Goal: Task Accomplishment & Management: Manage account settings

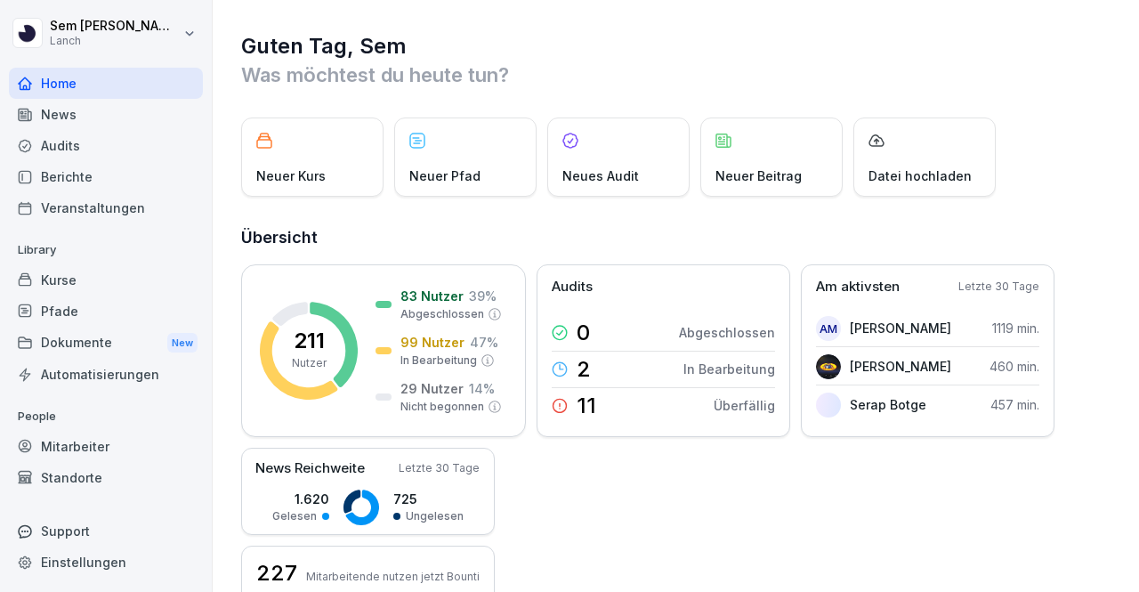
click at [1095, 173] on div "Neuer Kurs Neuer Pfad Neues Audit Neuer Beitrag Datei hochladen" at bounding box center [676, 156] width 871 height 79
click at [145, 450] on div "Mitarbeiter" at bounding box center [106, 446] width 194 height 31
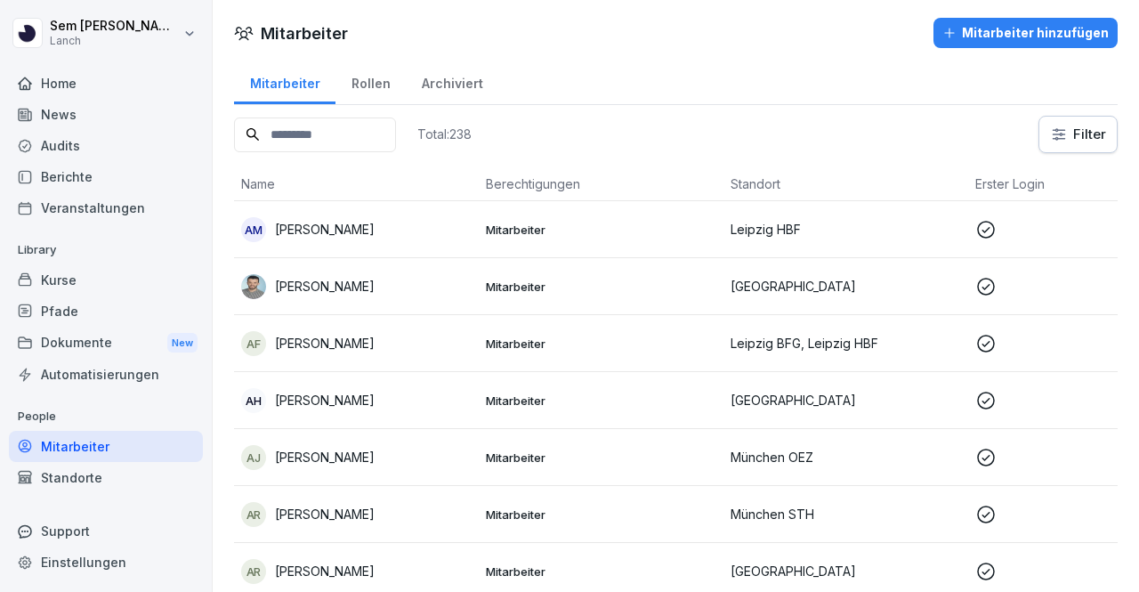
click at [106, 276] on div "Kurse" at bounding box center [106, 279] width 194 height 31
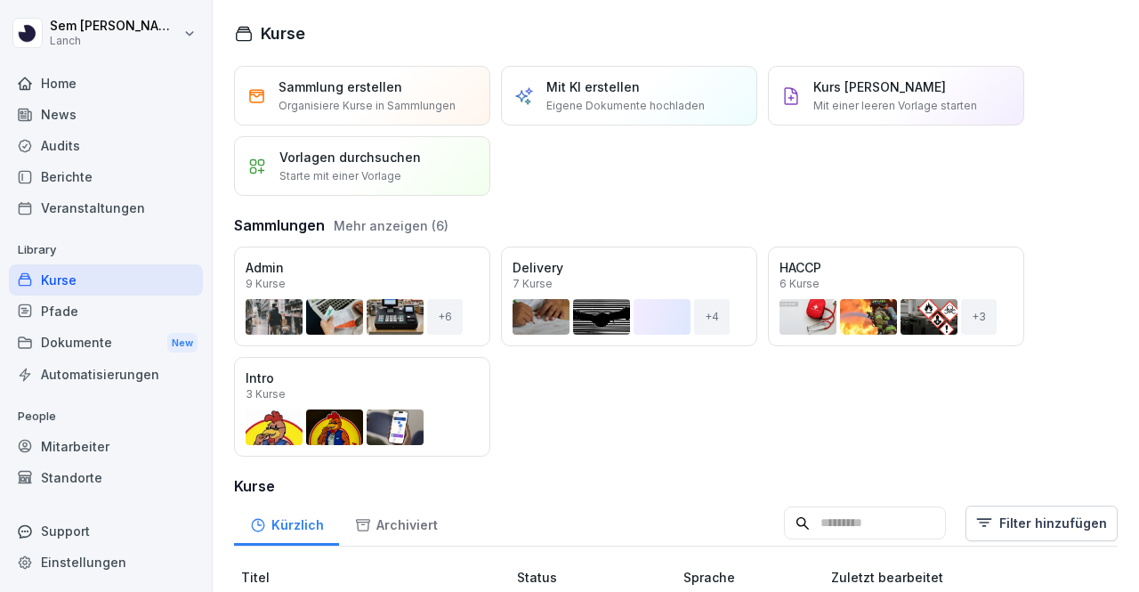
scroll to position [165, 0]
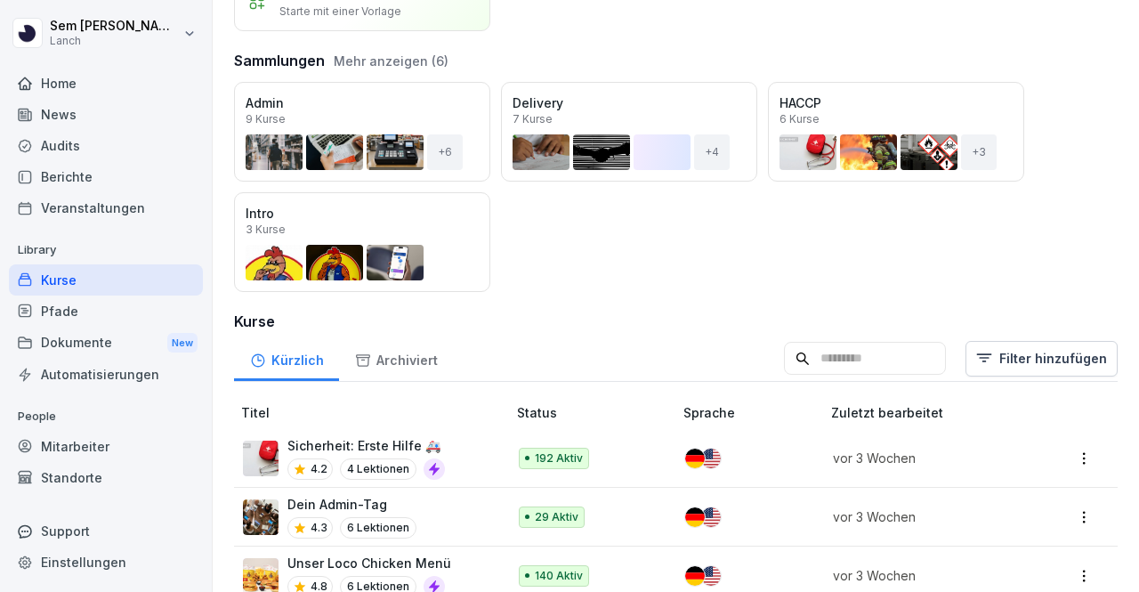
click at [0, 0] on div "Öffnen" at bounding box center [0, 0] width 0 height 0
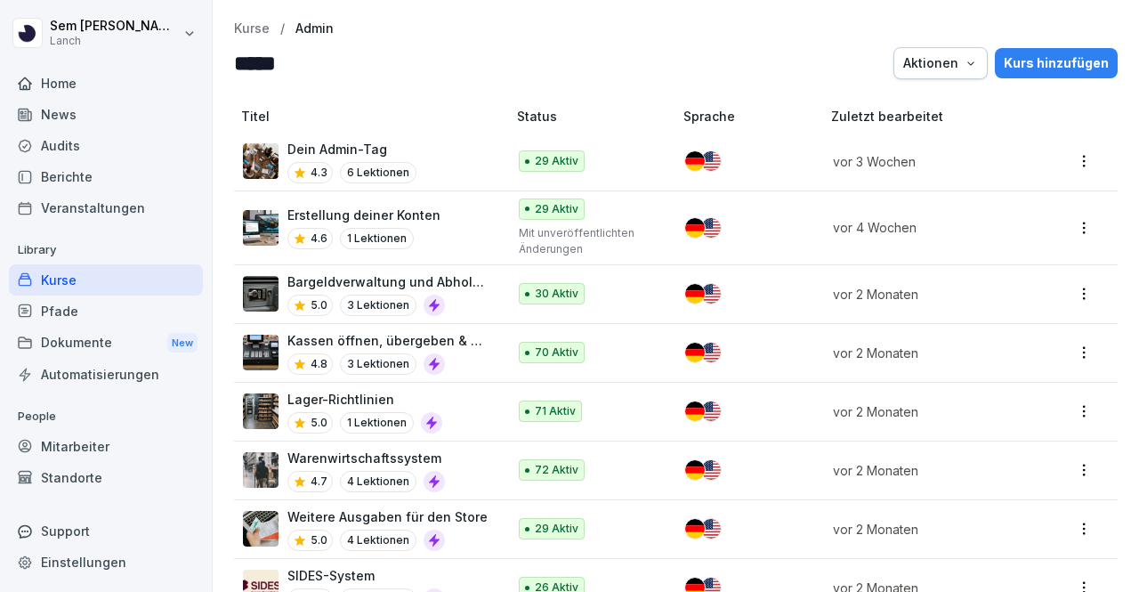
click at [1080, 171] on html "Sem Schröder Lanch Home News Audits Berichte Veranstaltungen Library Kurse Pfad…" at bounding box center [569, 296] width 1139 height 592
click at [1001, 125] on html "Sem Schröder Lanch Home News Audits Berichte Veranstaltungen Library Kurse Pfad…" at bounding box center [569, 296] width 1139 height 592
click at [960, 70] on div "Aktionen" at bounding box center [940, 63] width 75 height 20
click at [1056, 70] on div "Kurs hinzufügen" at bounding box center [1056, 63] width 105 height 20
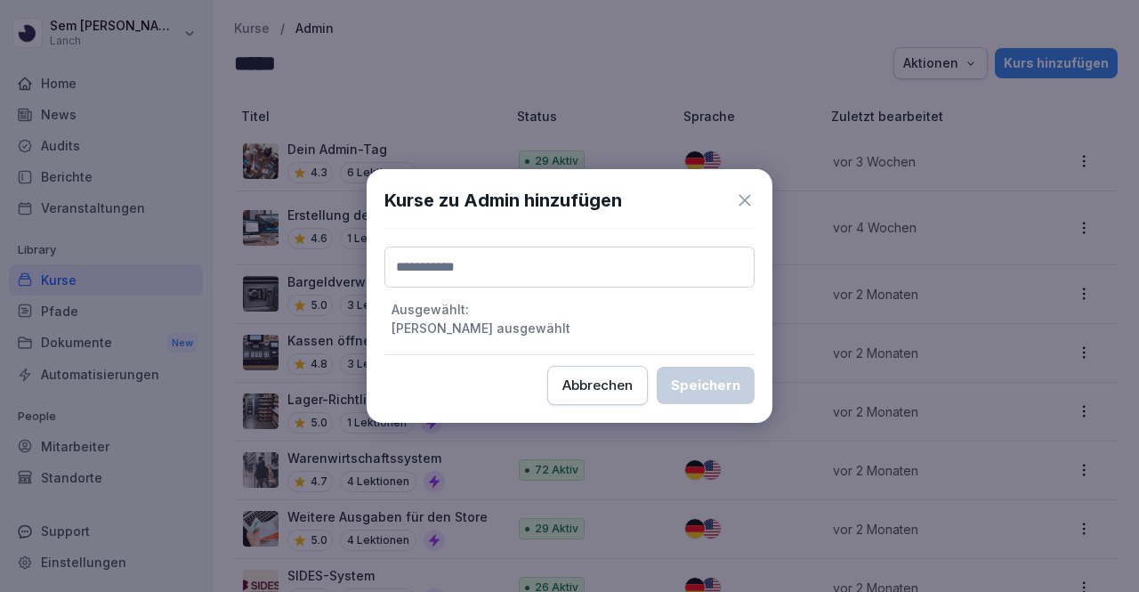
click at [601, 380] on div "Abbrechen" at bounding box center [597, 386] width 70 height 20
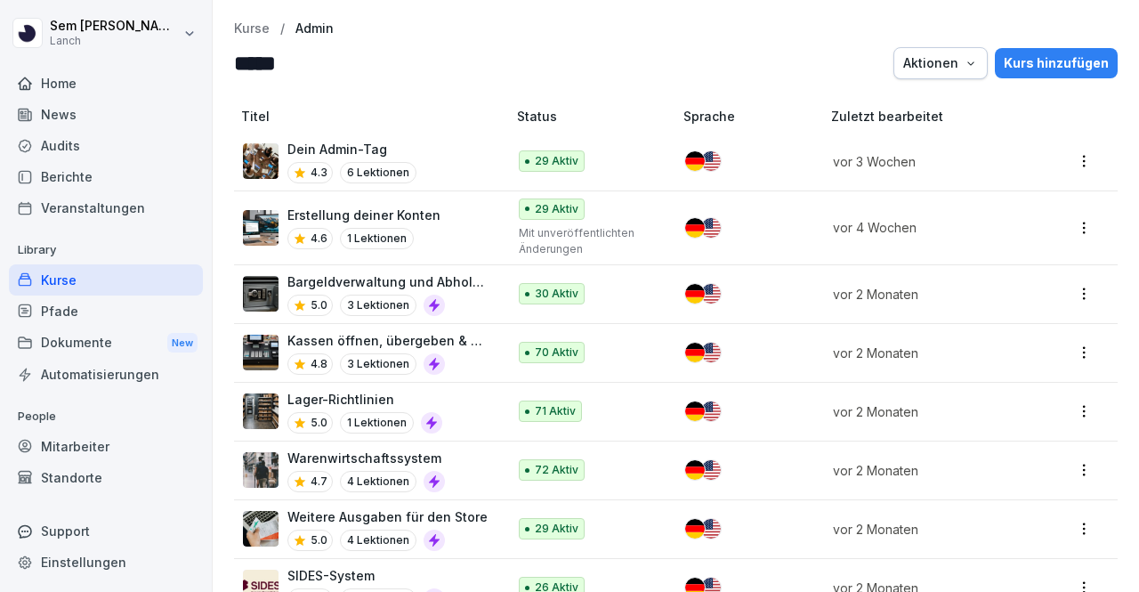
click at [1060, 163] on html "Sem Schröder Lanch Home News Audits Berichte Veranstaltungen Library Kurse Pfad…" at bounding box center [569, 296] width 1139 height 592
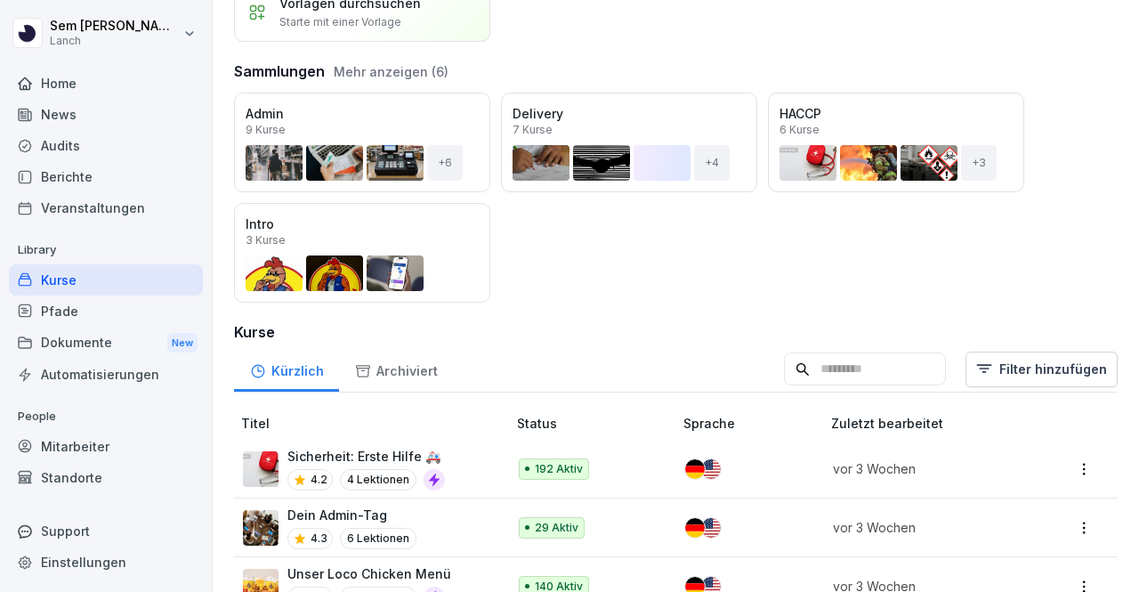
scroll to position [232, 0]
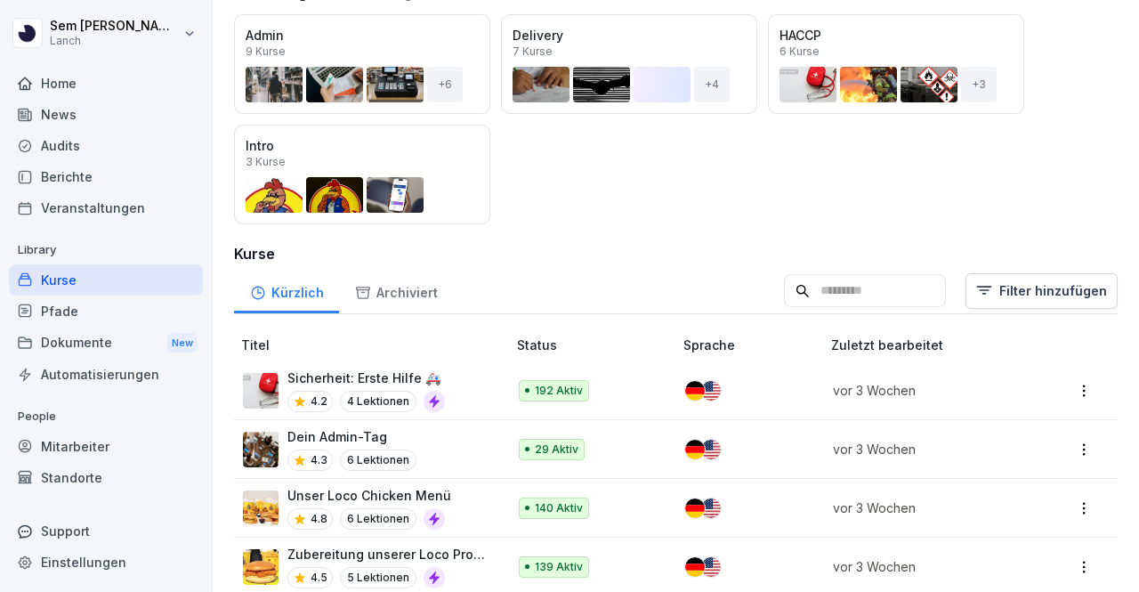
click at [784, 288] on input at bounding box center [865, 291] width 162 height 34
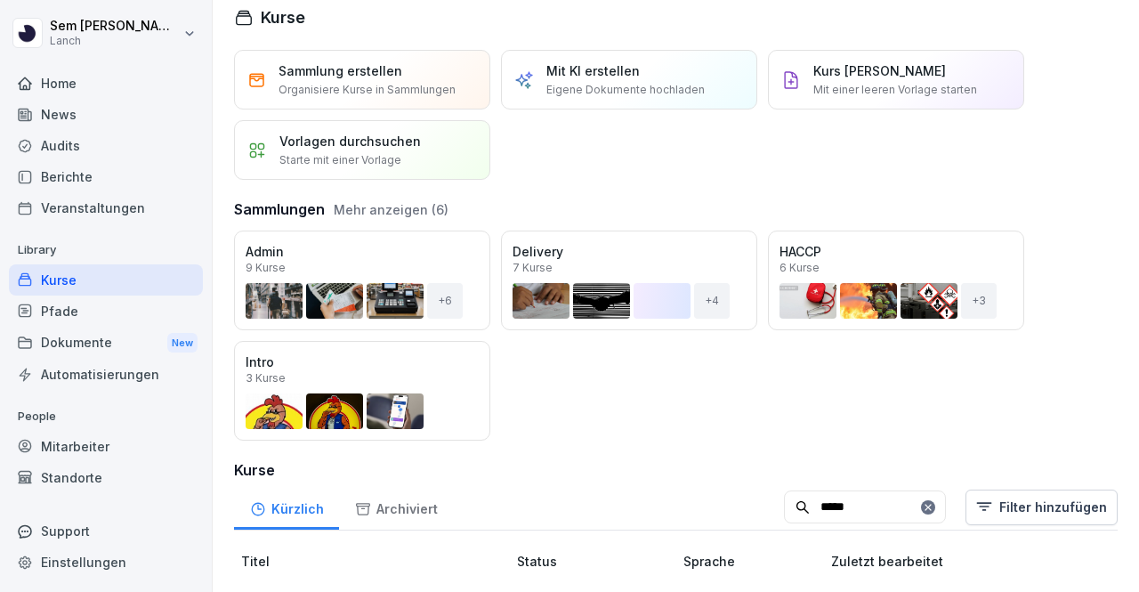
type input "*****"
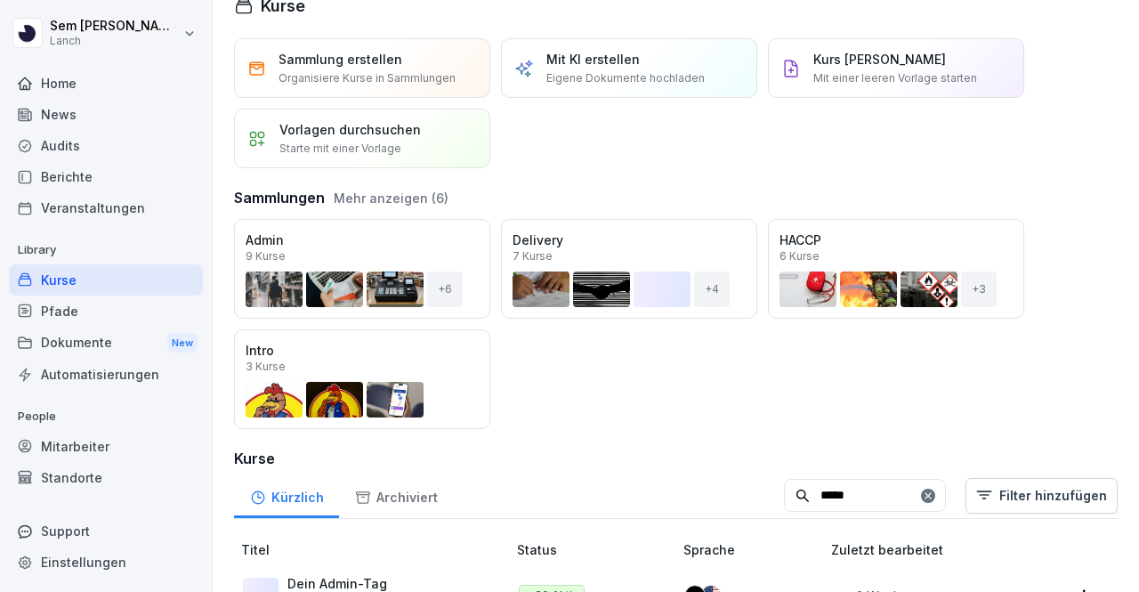
scroll to position [86, 0]
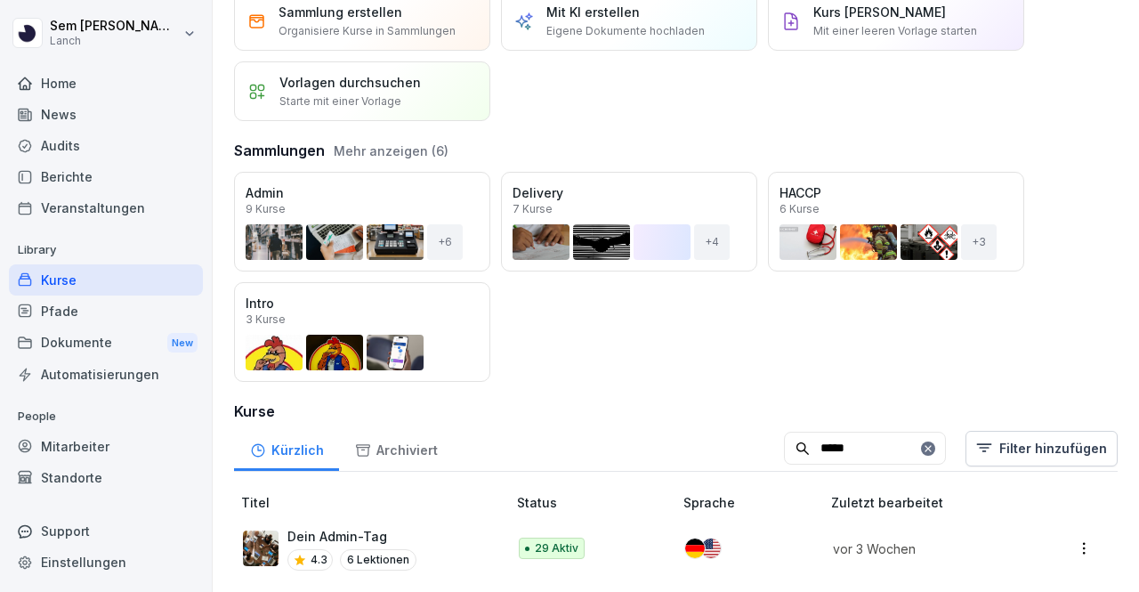
click at [1072, 536] on html "Sem Schröder Lanch Home News Audits Berichte Veranstaltungen Library Kurse Pfad…" at bounding box center [569, 296] width 1139 height 592
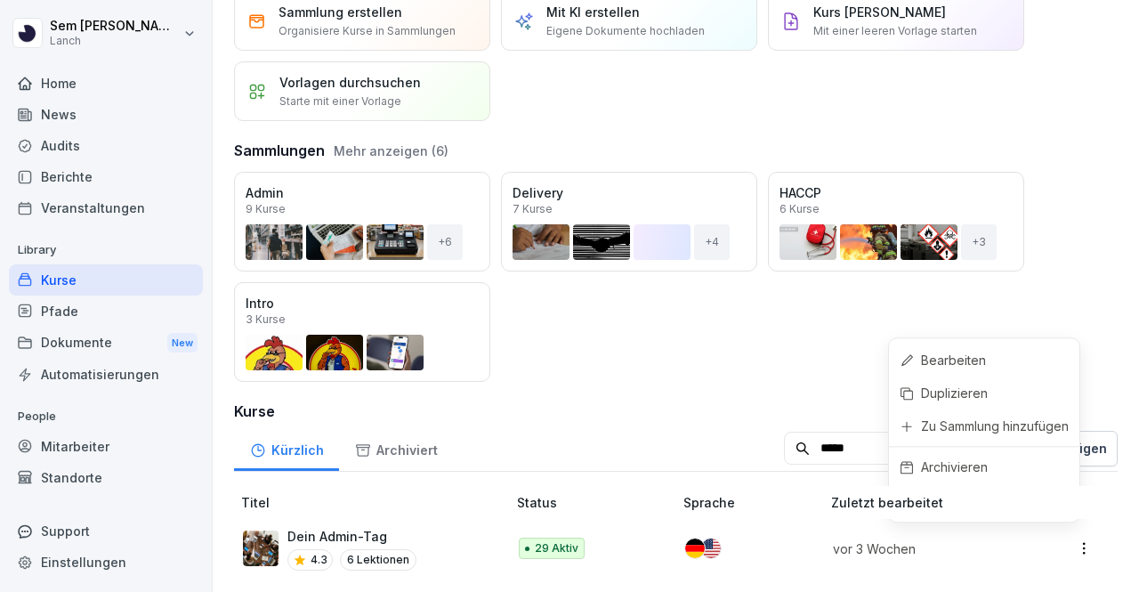
click at [781, 369] on html "Sem Schröder Lanch Home News Audits Berichte Veranstaltungen Library Kurse Pfad…" at bounding box center [569, 296] width 1139 height 592
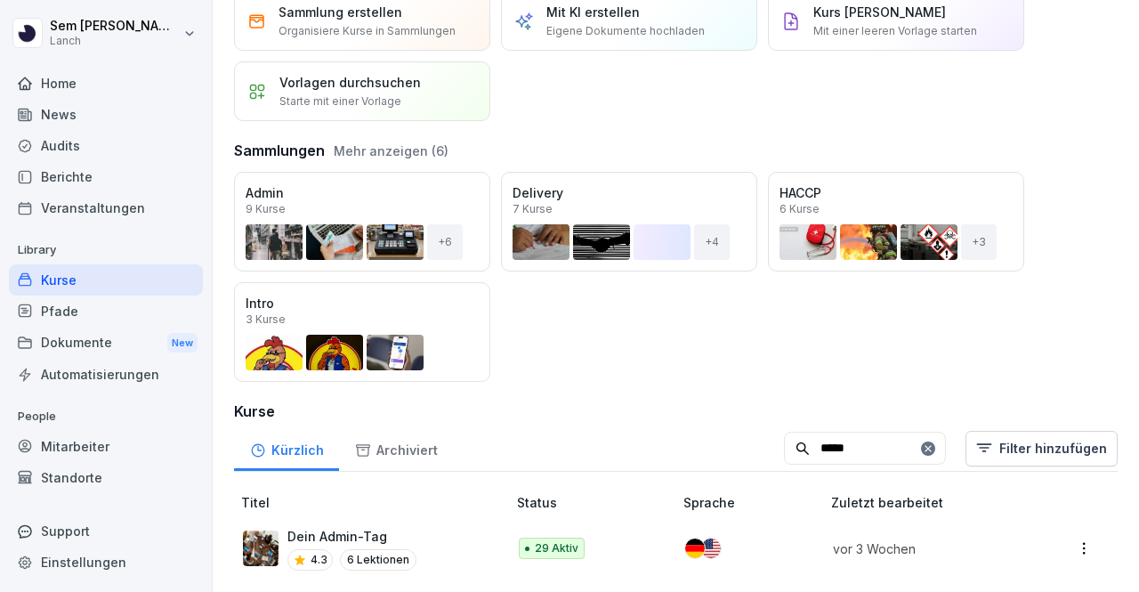
click at [511, 541] on td "29 Aktiv" at bounding box center [593, 548] width 166 height 59
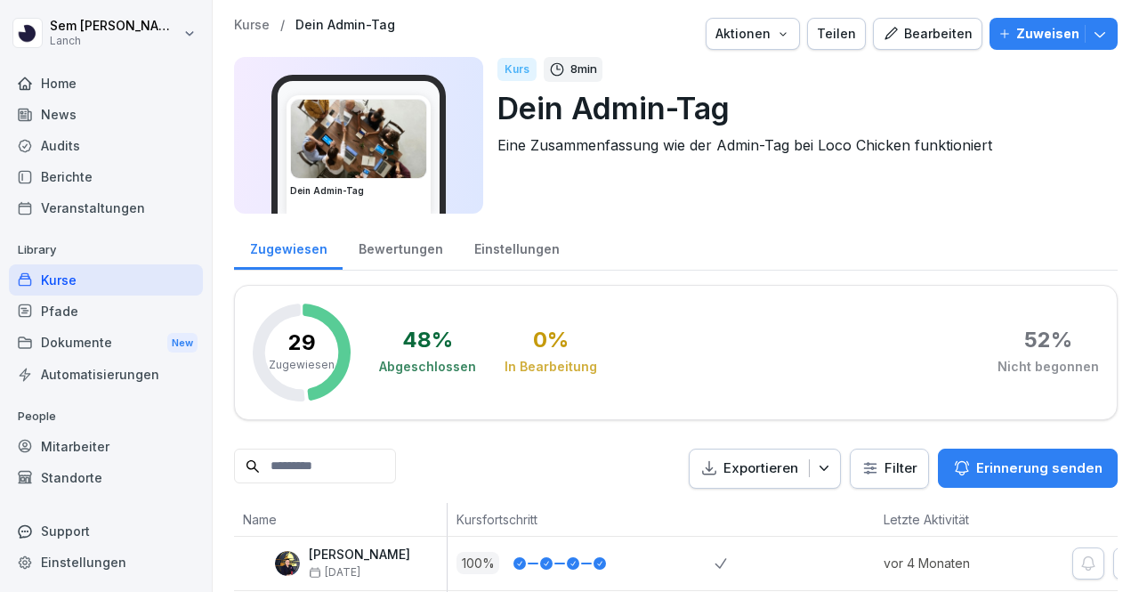
click at [1046, 32] on p "Zuweisen" at bounding box center [1047, 34] width 63 height 20
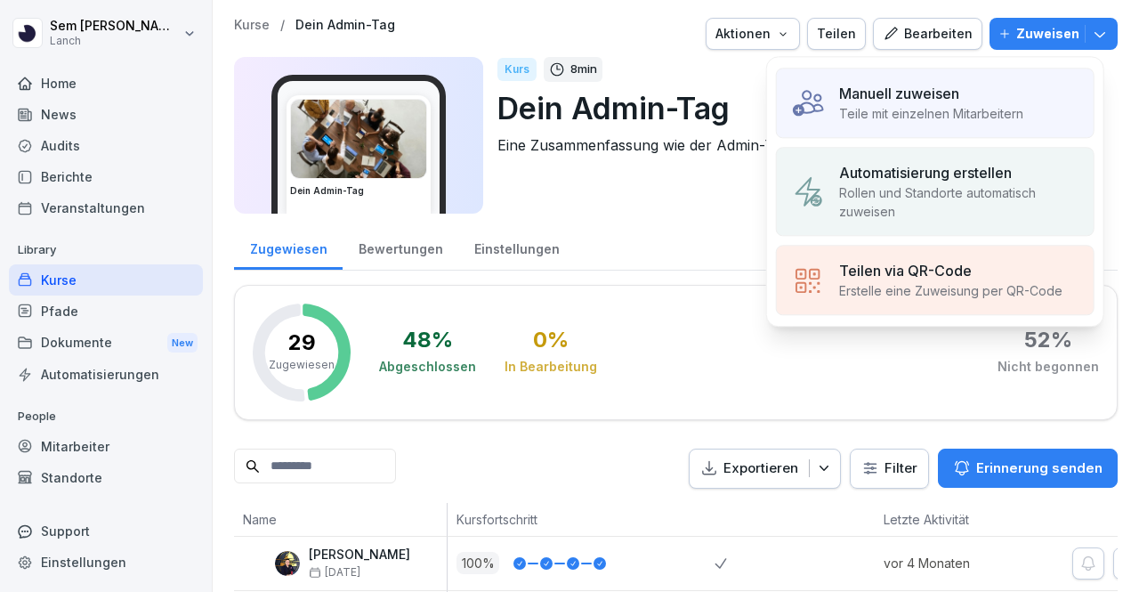
click at [901, 179] on p "Automatisierung erstellen" at bounding box center [925, 172] width 173 height 21
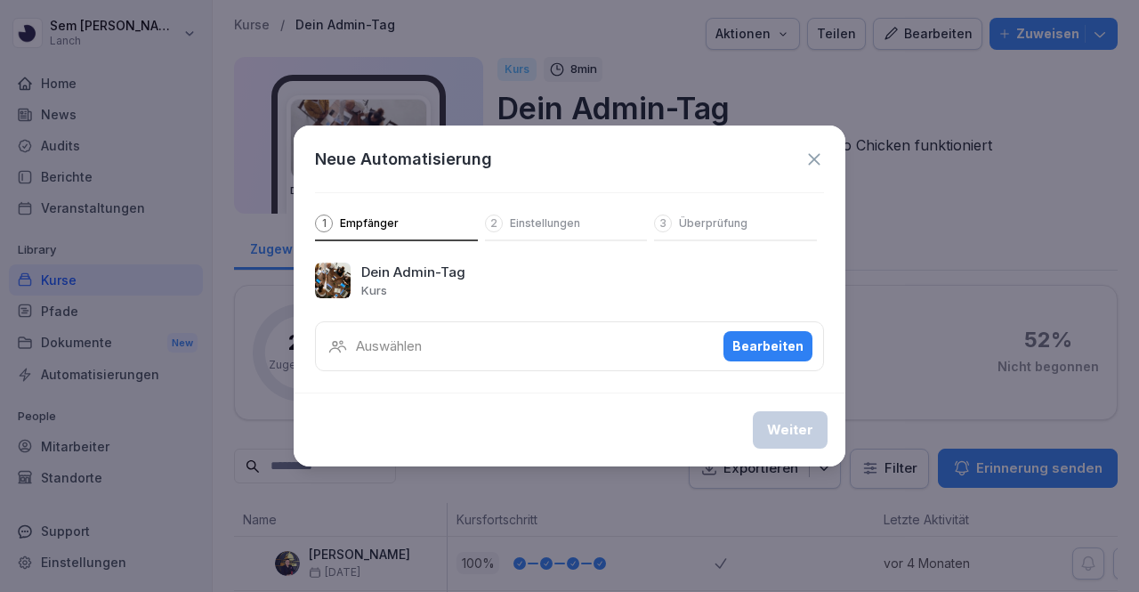
click at [516, 339] on div "Auswählen Bearbeiten" at bounding box center [569, 346] width 509 height 50
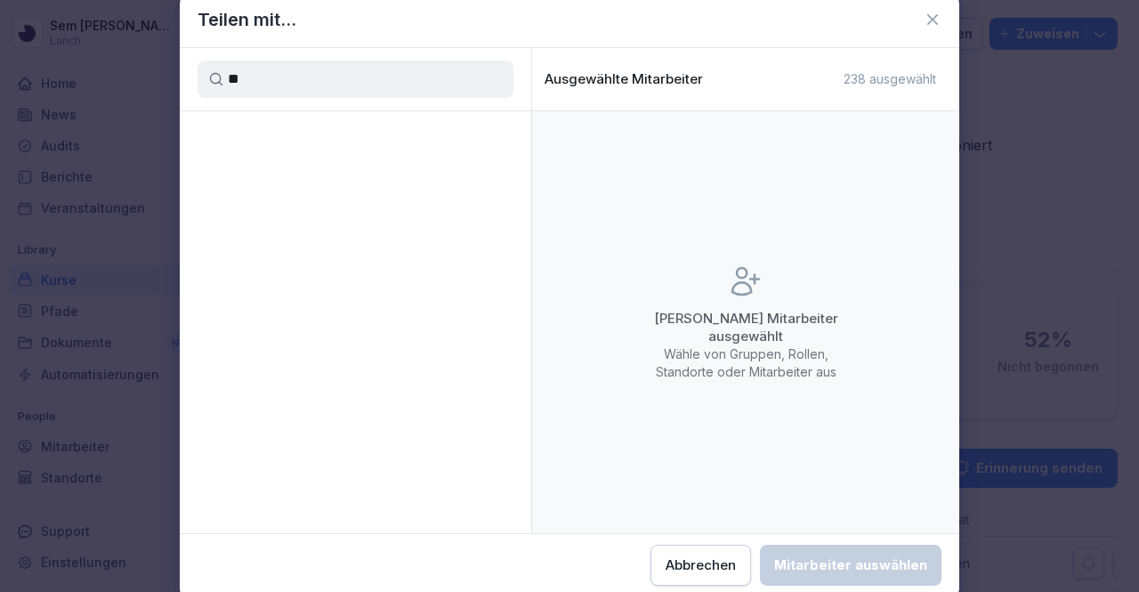
type input "*"
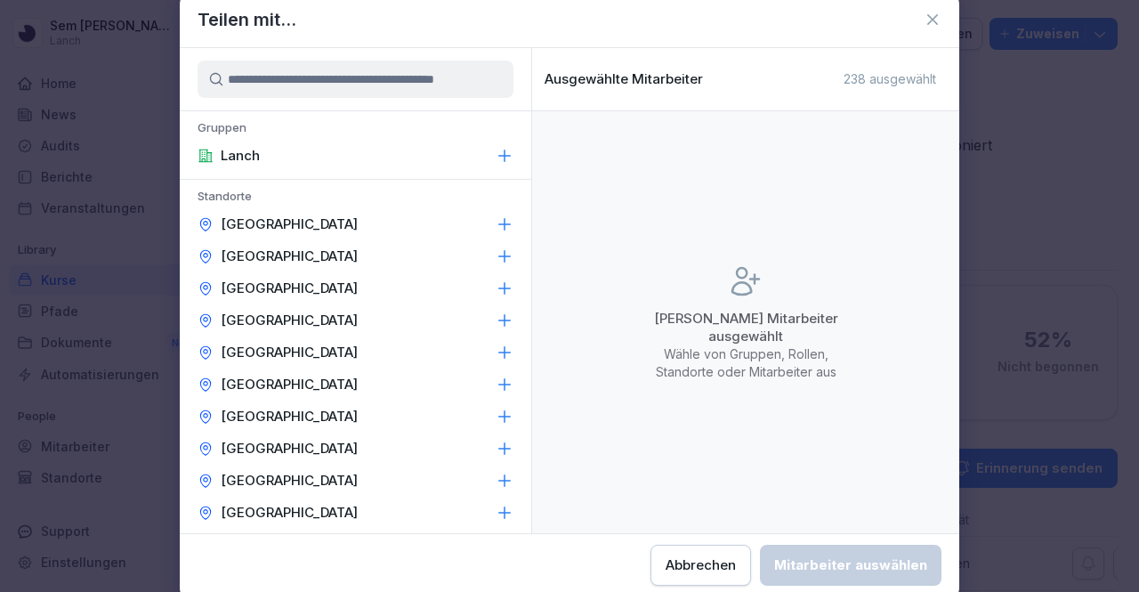
scroll to position [156, 0]
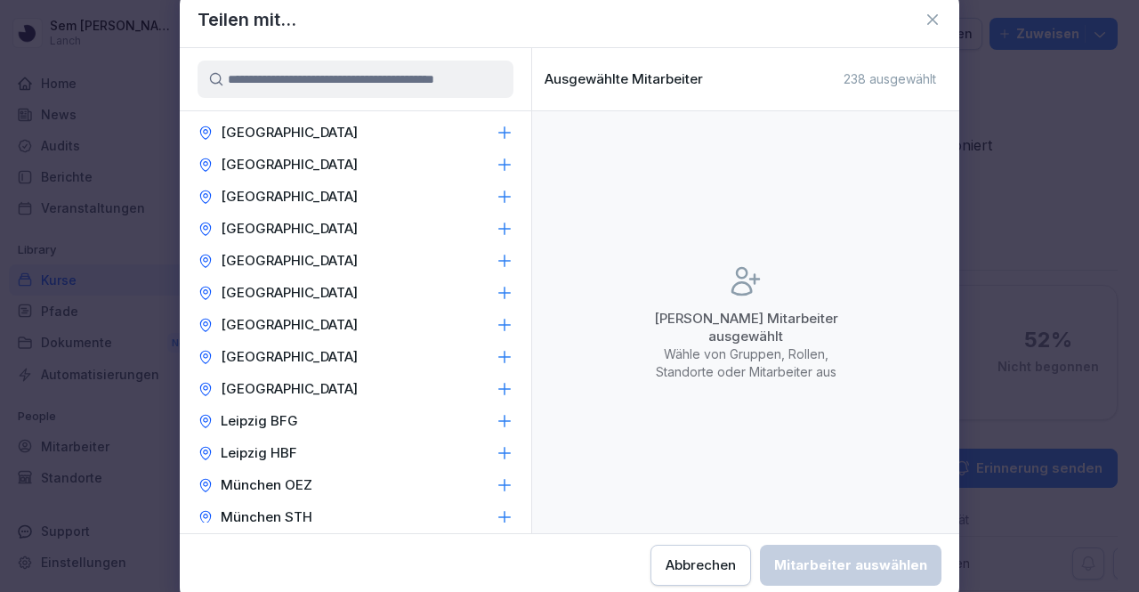
click at [496, 321] on icon at bounding box center [505, 325] width 18 height 18
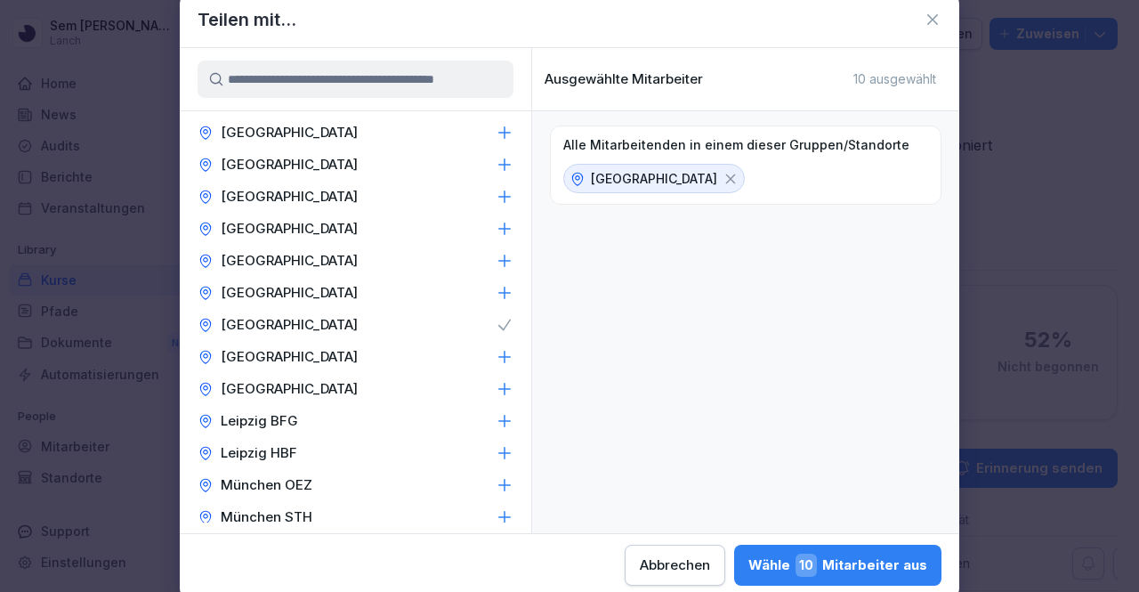
click at [386, 330] on div "[GEOGRAPHIC_DATA]" at bounding box center [356, 325] width 352 height 32
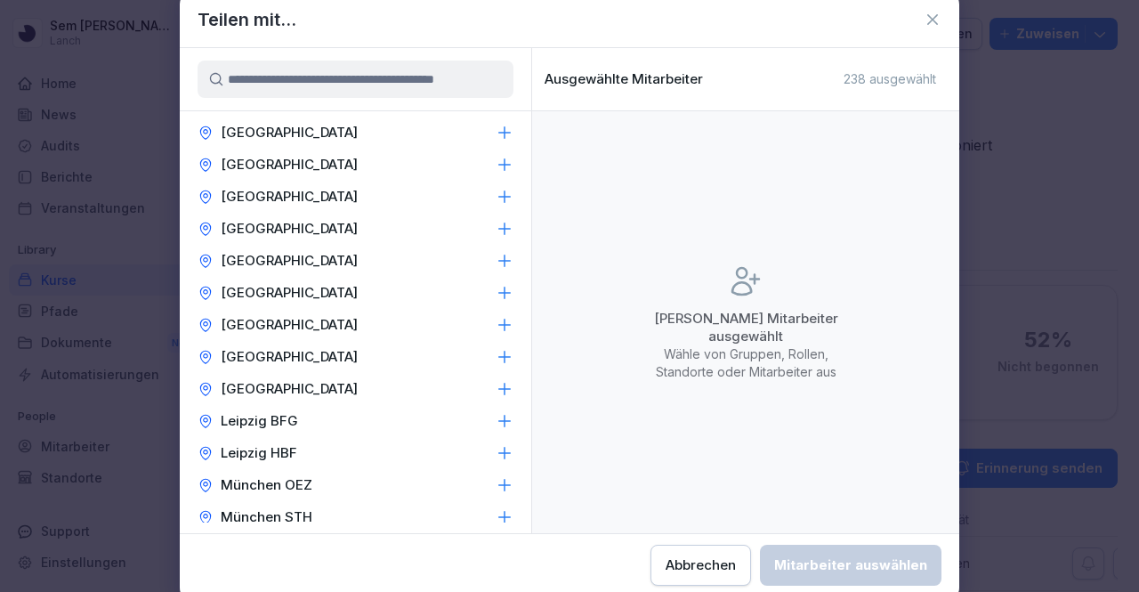
click at [386, 330] on div "[GEOGRAPHIC_DATA]" at bounding box center [356, 325] width 352 height 32
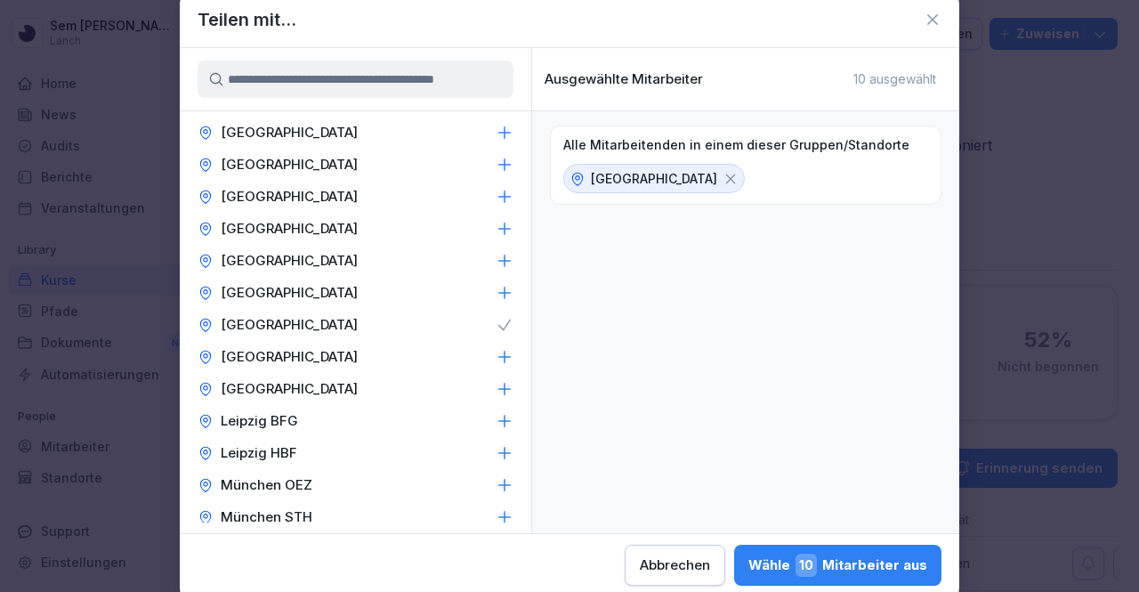
click at [785, 556] on div "Wähle 10 Mitarbeiter aus" at bounding box center [838, 565] width 179 height 23
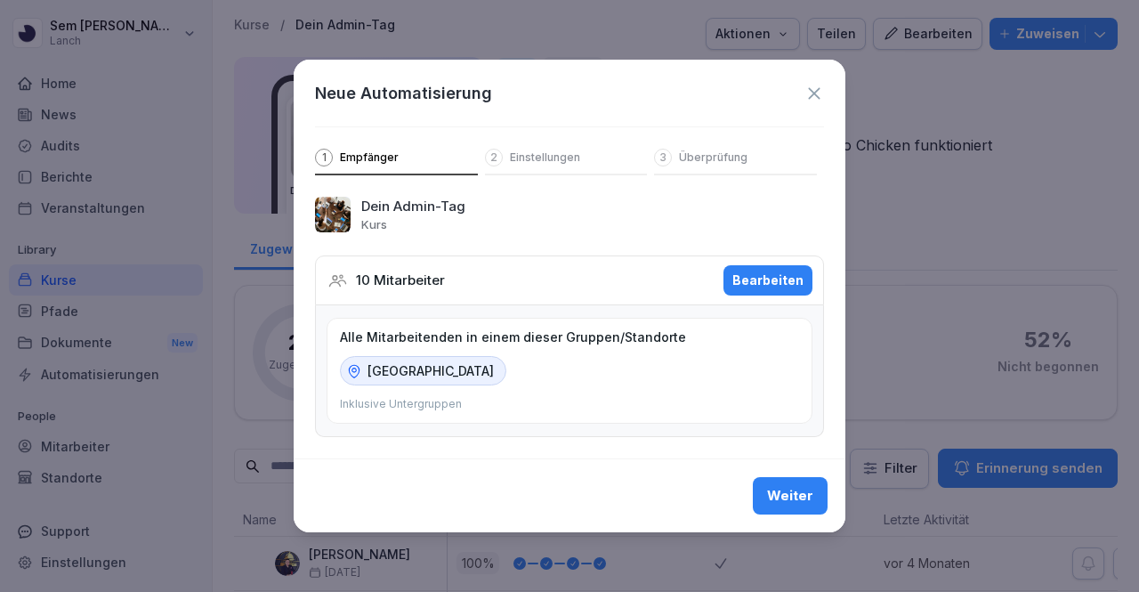
click at [762, 293] on button "Bearbeiten" at bounding box center [768, 280] width 89 height 30
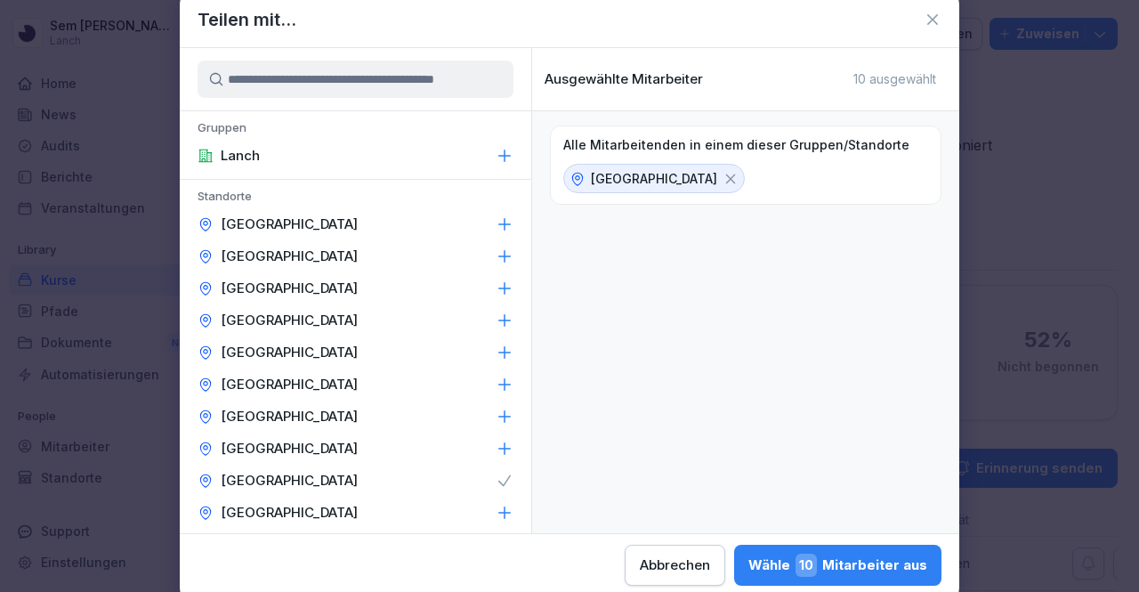
click at [627, 182] on p "[GEOGRAPHIC_DATA]" at bounding box center [654, 178] width 126 height 19
click at [723, 175] on icon at bounding box center [731, 179] width 16 height 16
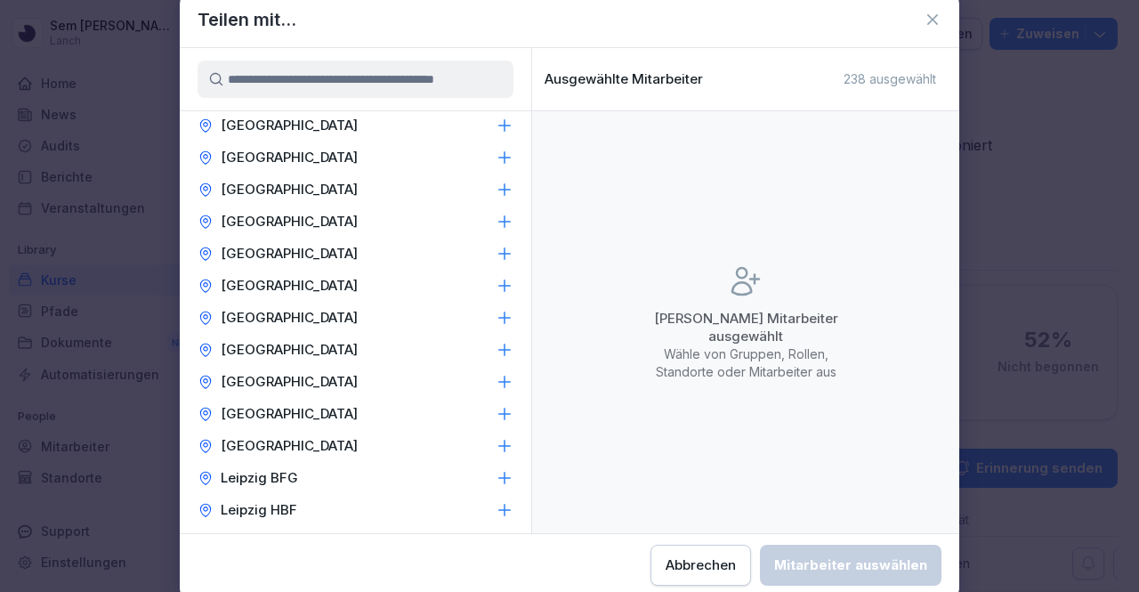
scroll to position [0, 0]
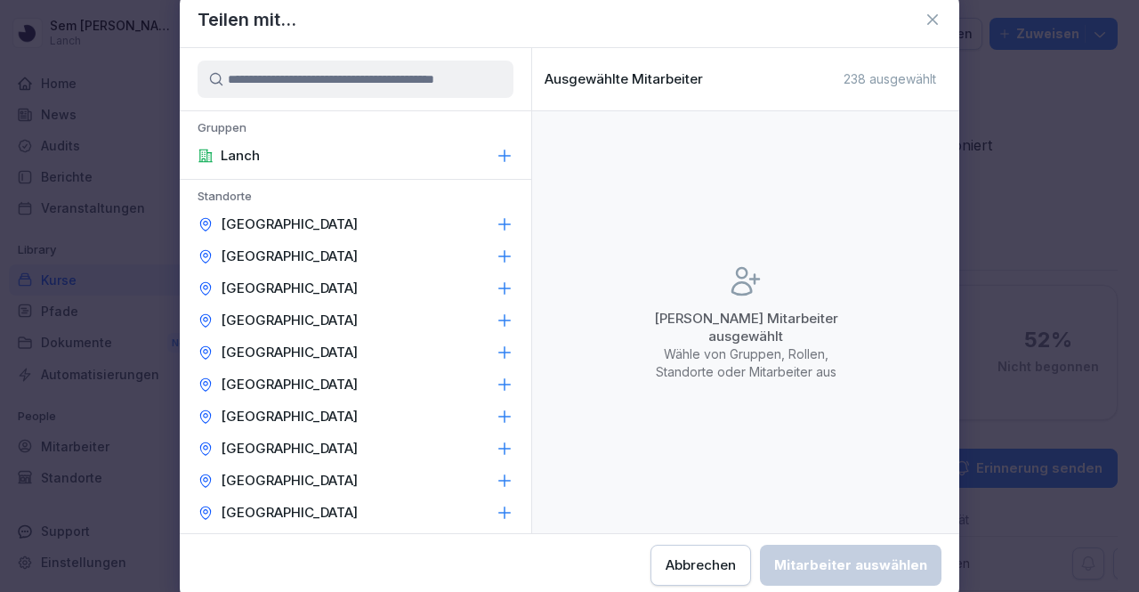
click at [260, 153] on div "Lanch" at bounding box center [356, 156] width 352 height 32
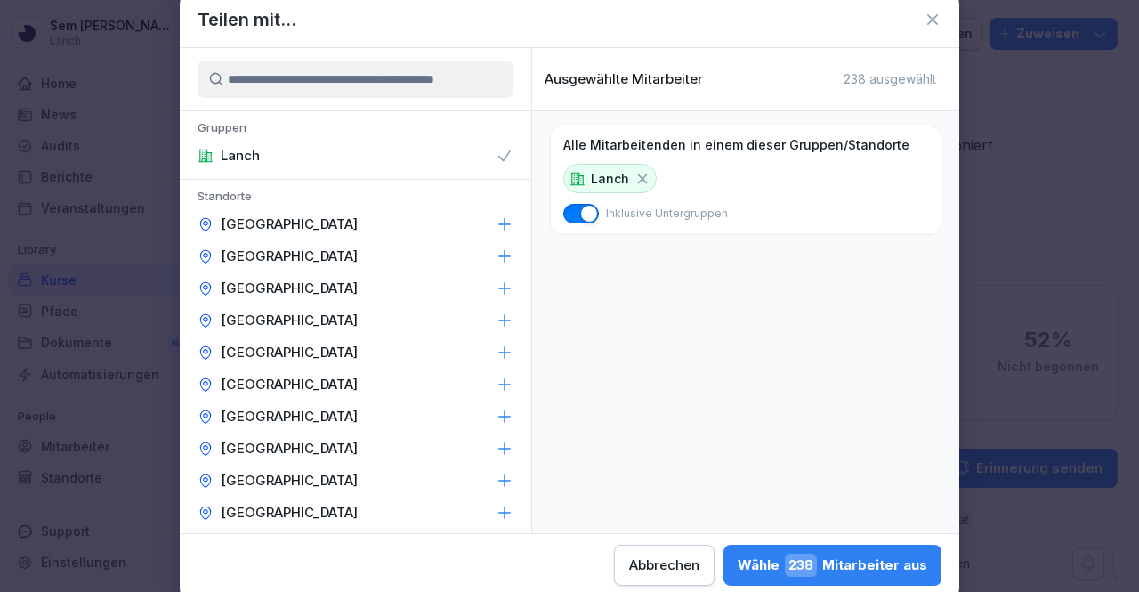
click at [641, 181] on icon at bounding box center [643, 179] width 16 height 16
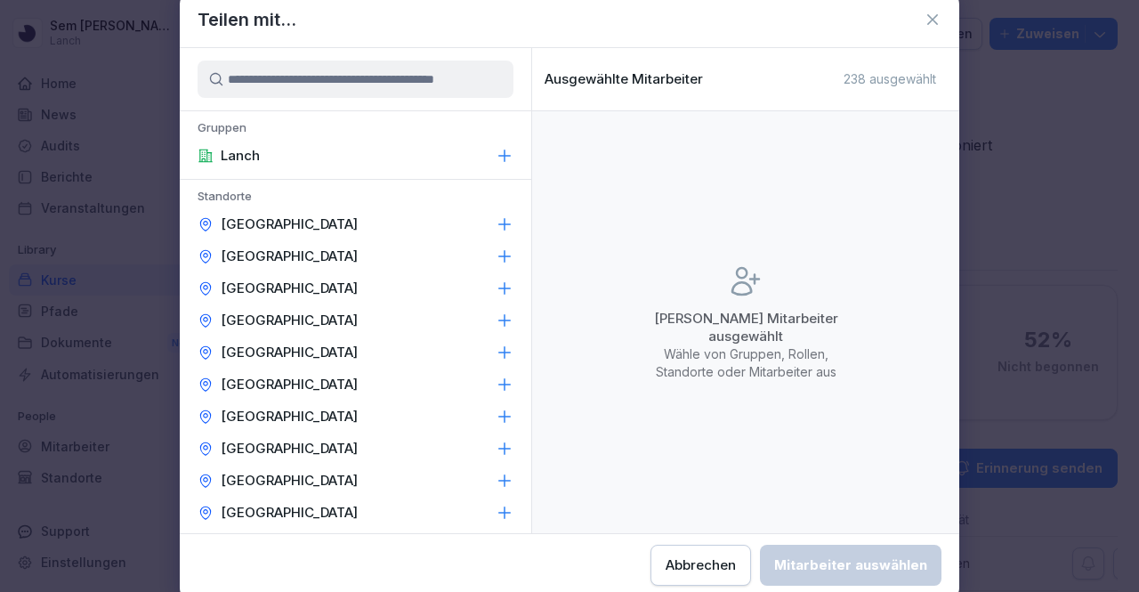
click at [415, 58] on div at bounding box center [356, 79] width 352 height 62
click at [409, 79] on input at bounding box center [356, 79] width 316 height 37
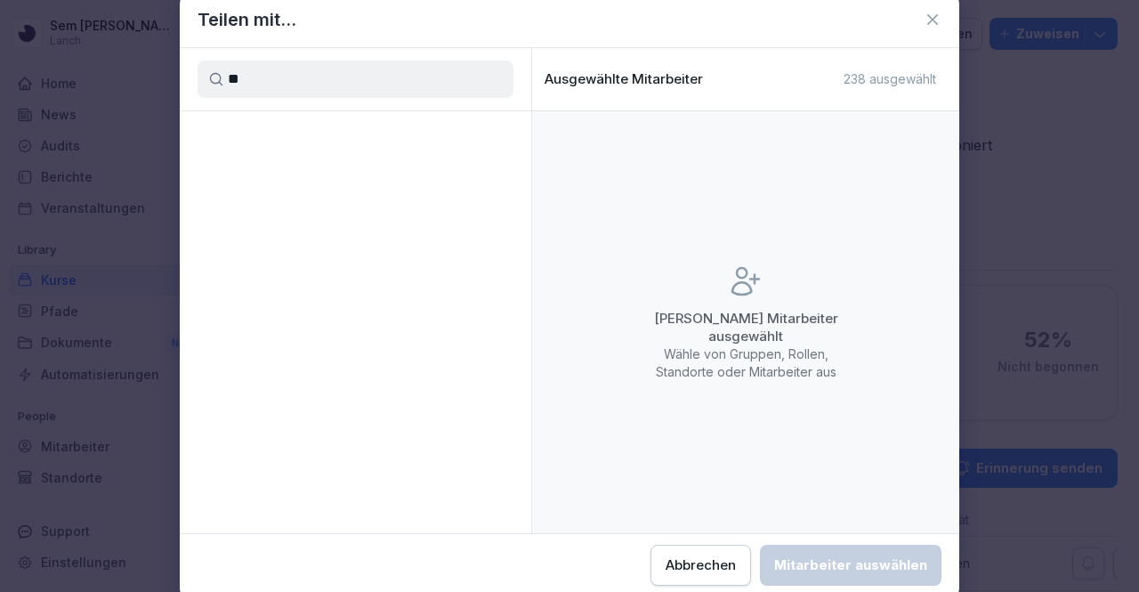
type input "*"
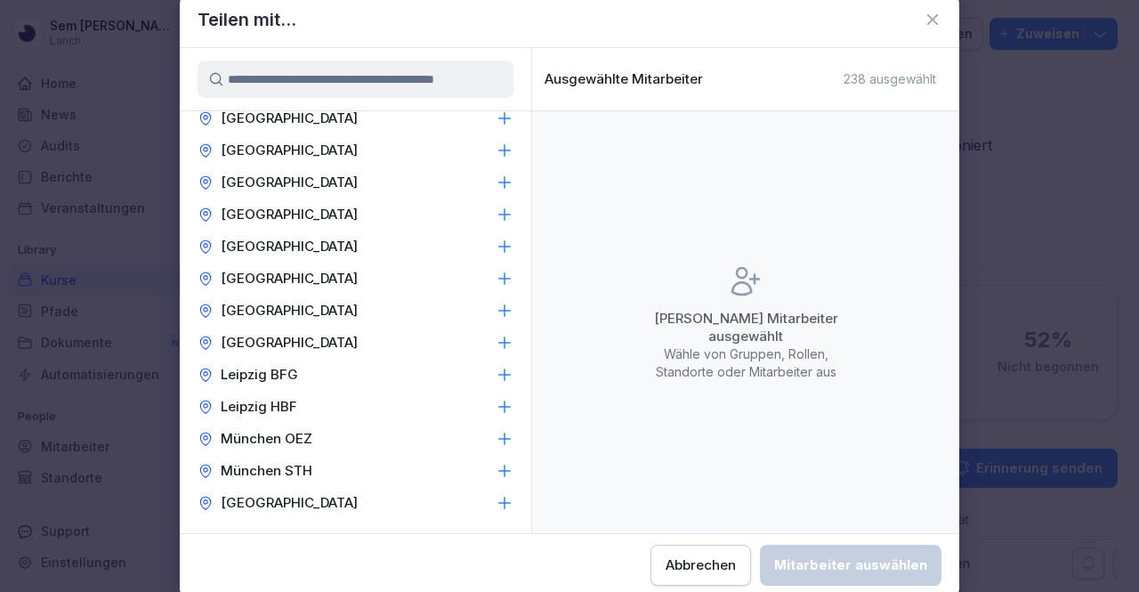
scroll to position [200, 0]
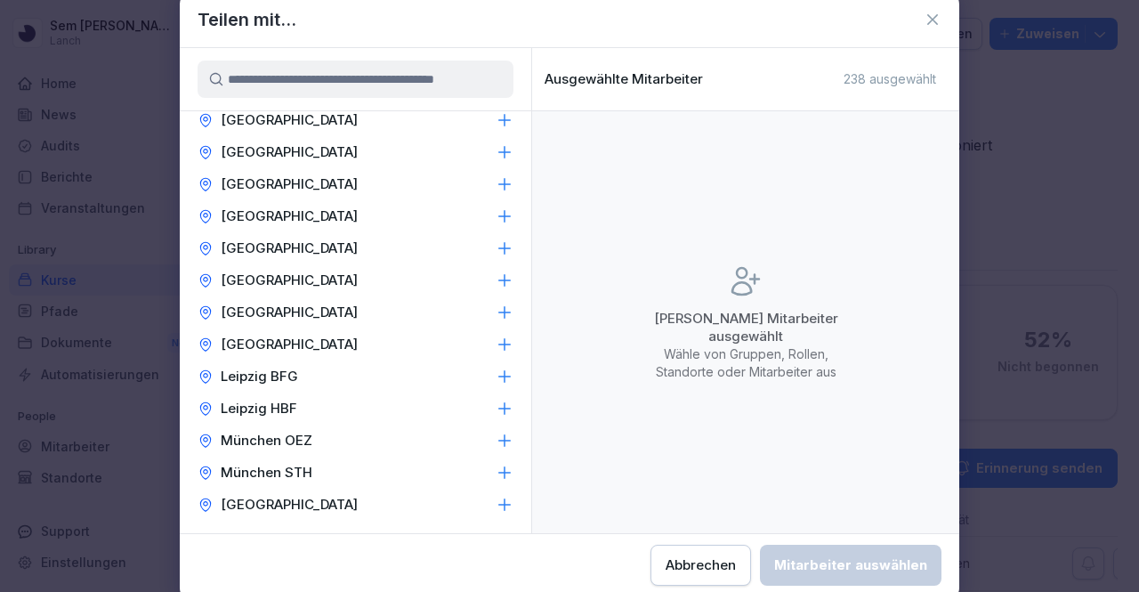
click at [268, 286] on div "Hanau" at bounding box center [356, 280] width 352 height 32
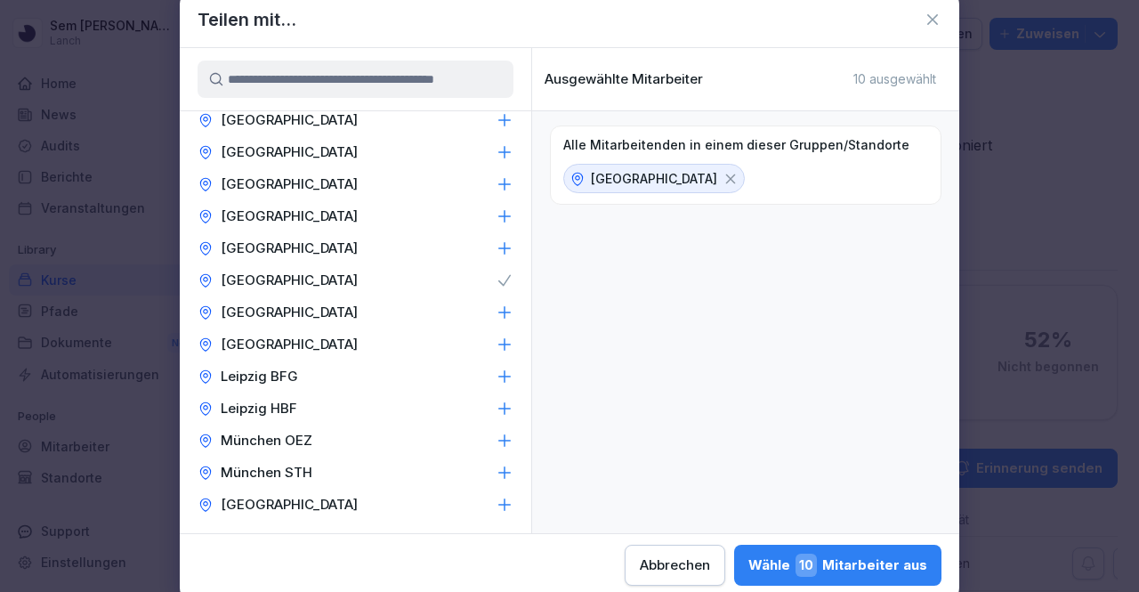
click at [612, 182] on p "Hanau" at bounding box center [654, 178] width 126 height 19
click at [723, 174] on icon at bounding box center [731, 179] width 16 height 16
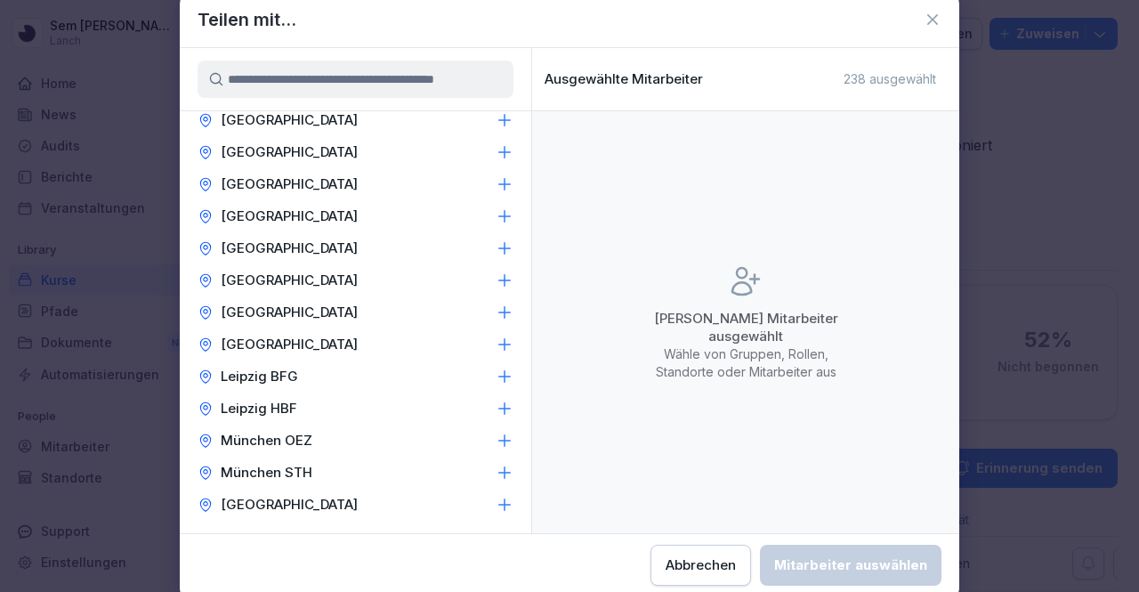
click at [920, 22] on div "Teilen mit..." at bounding box center [570, 19] width 780 height 27
click at [929, 23] on icon at bounding box center [932, 19] width 11 height 11
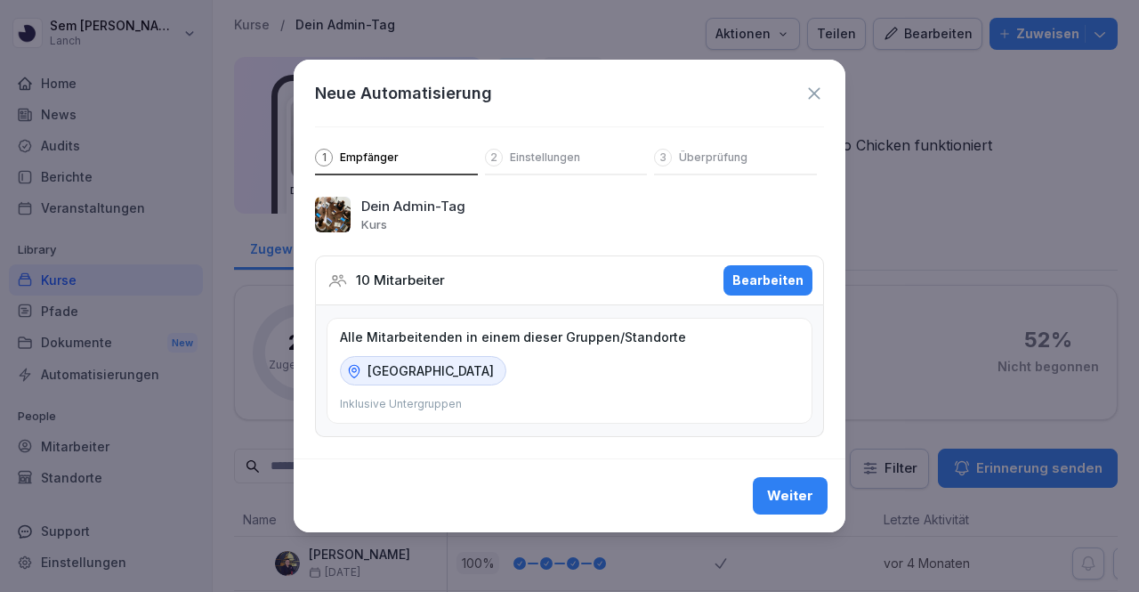
click at [817, 81] on div "Neue Automatisierung 1 Empfänger 2 Einstellungen 3 Überprüfung" at bounding box center [570, 118] width 552 height 116
click at [813, 95] on icon at bounding box center [814, 93] width 12 height 12
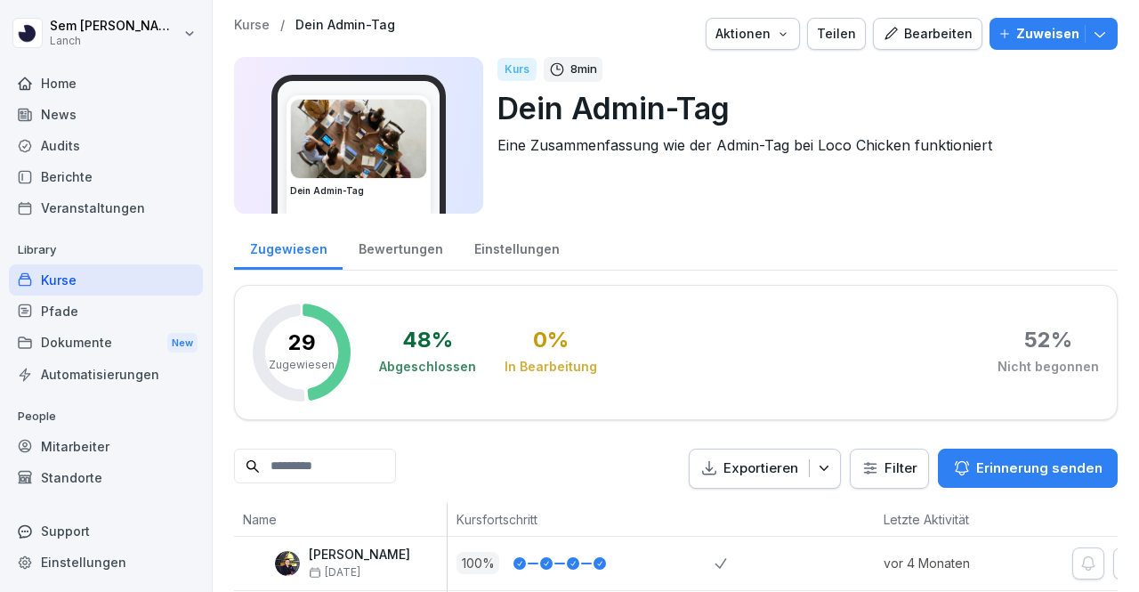
click at [80, 440] on div "Mitarbeiter" at bounding box center [106, 446] width 194 height 31
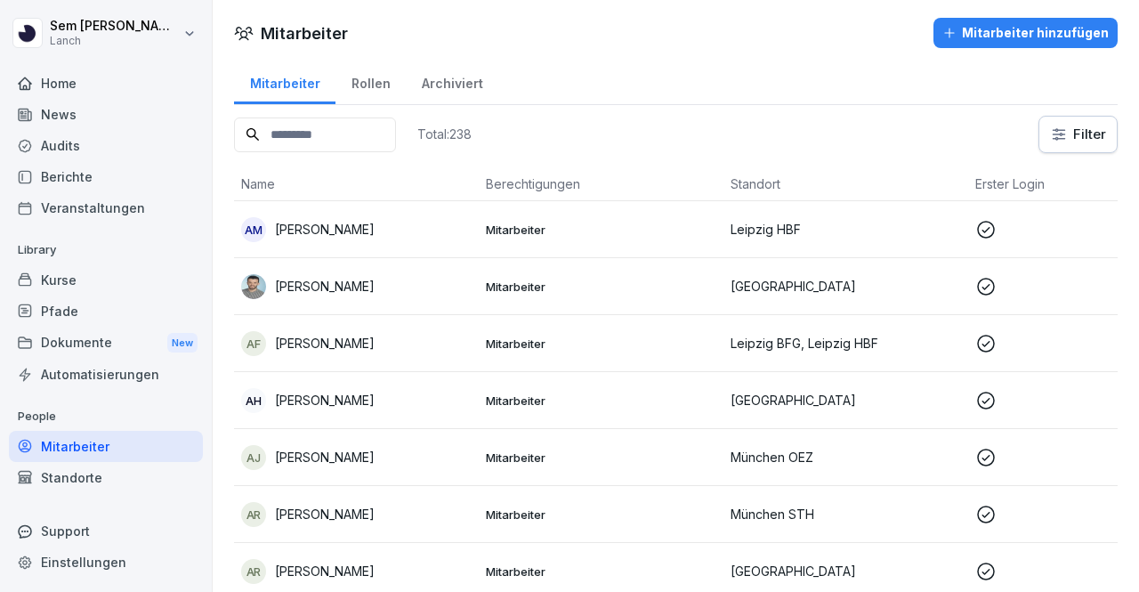
click at [396, 134] on input at bounding box center [315, 134] width 162 height 35
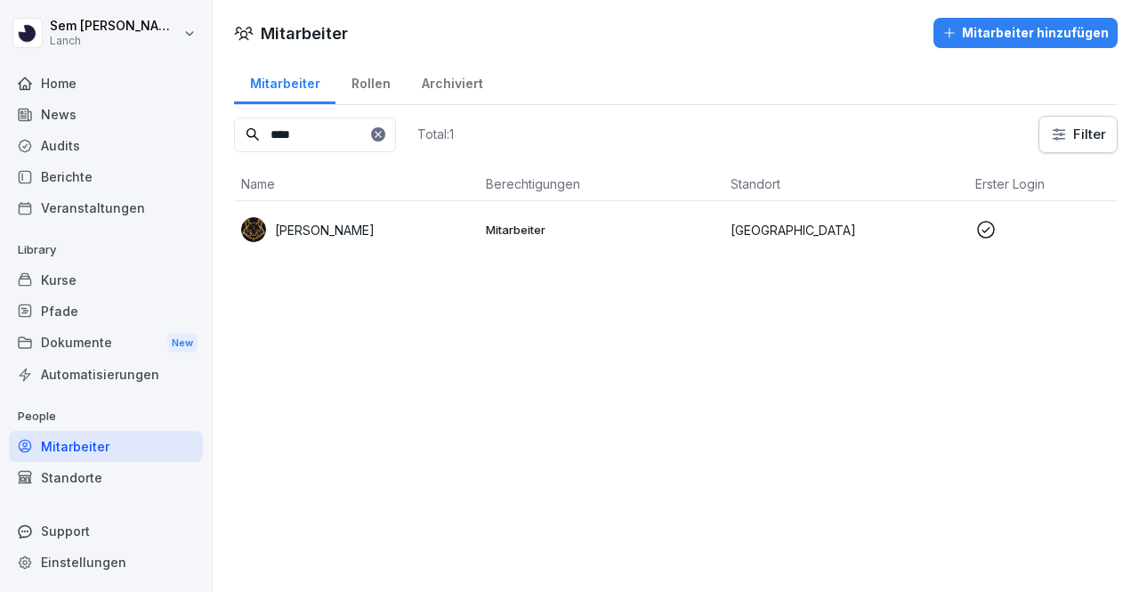
type input "****"
click at [347, 226] on p "[PERSON_NAME]" at bounding box center [325, 230] width 100 height 19
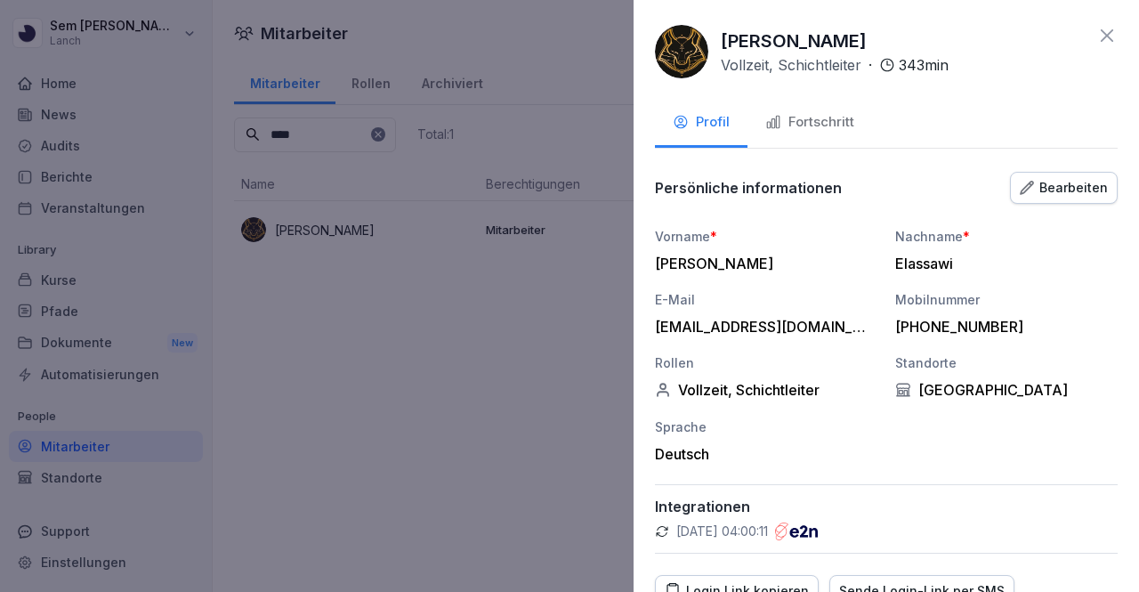
click at [1027, 188] on div "Bearbeiten" at bounding box center [1064, 188] width 88 height 20
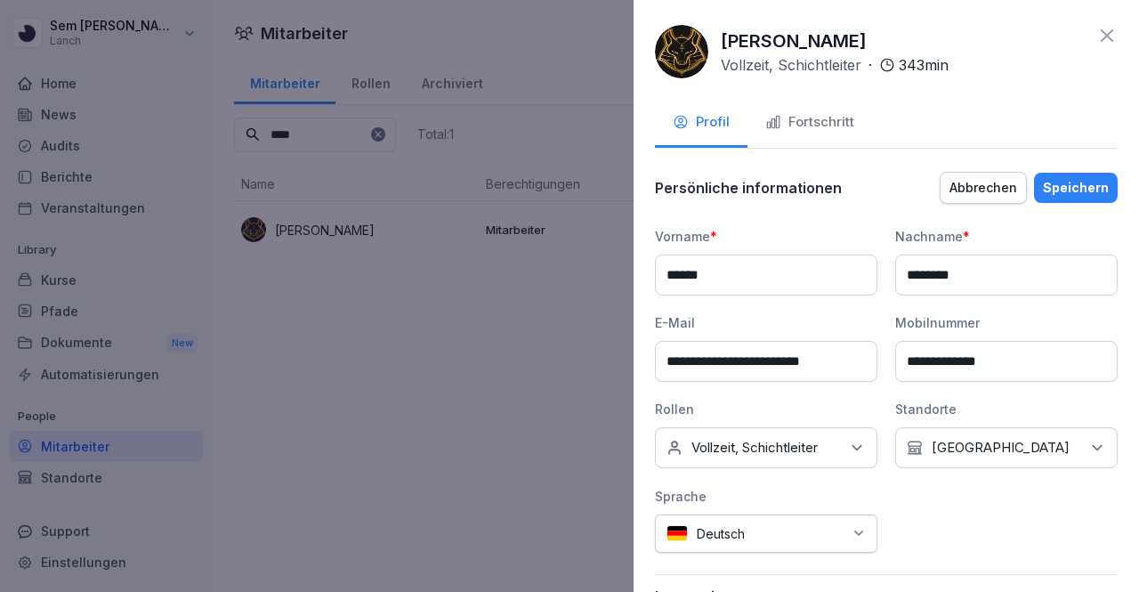
scroll to position [293, 0]
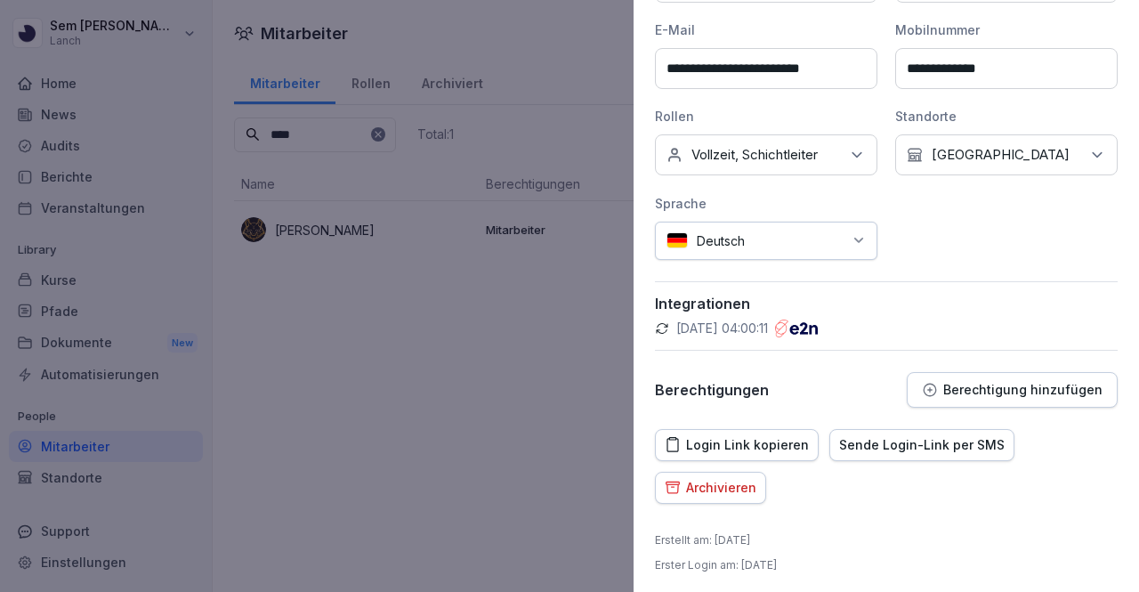
click at [849, 158] on icon at bounding box center [857, 155] width 18 height 18
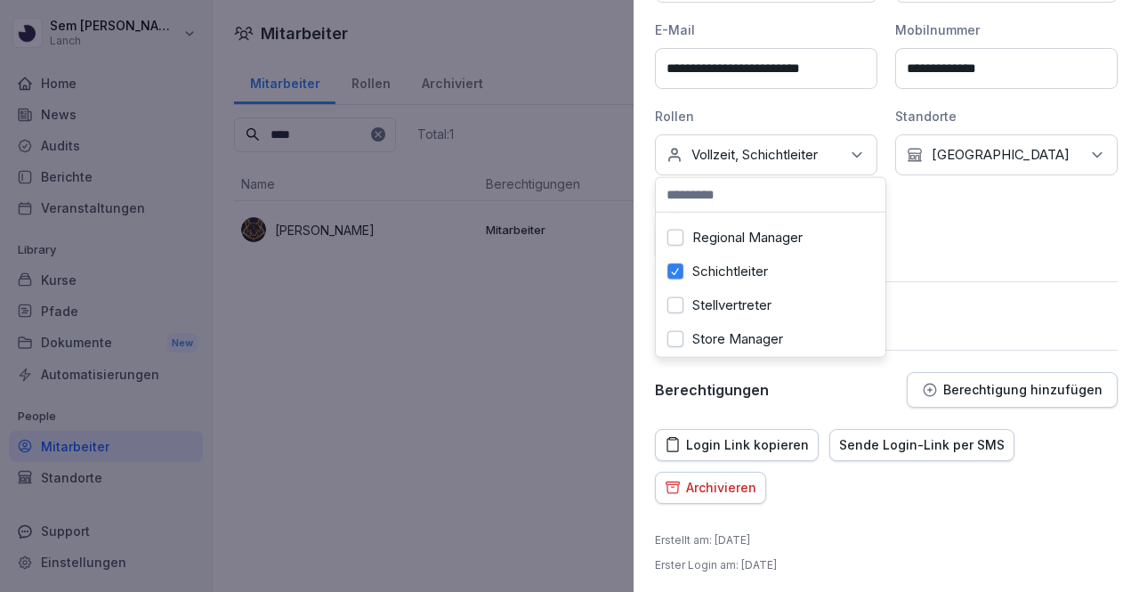
scroll to position [217, 0]
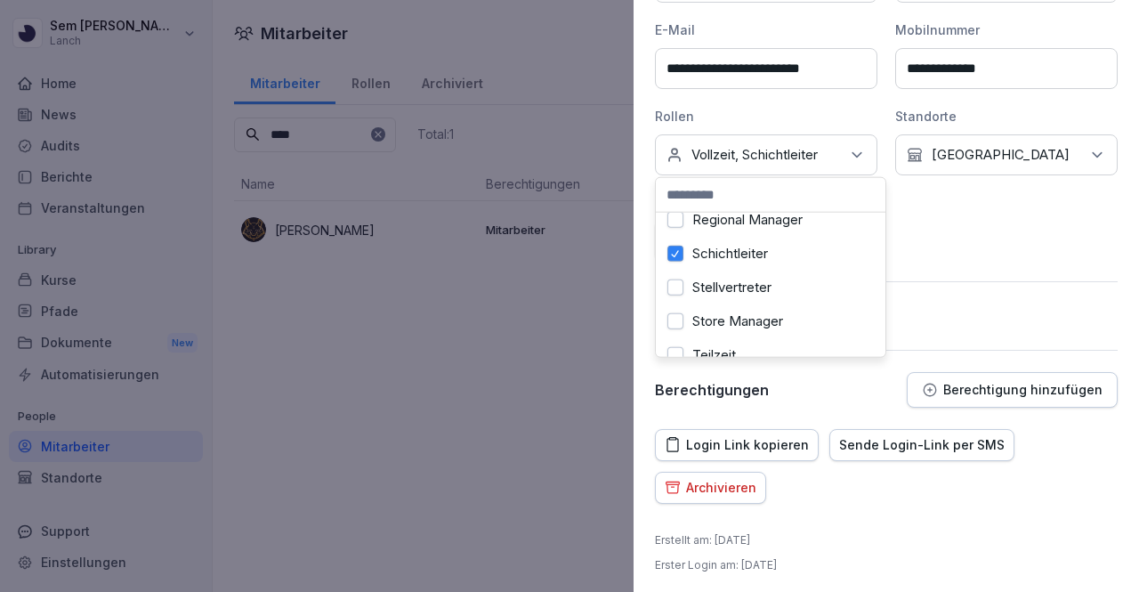
click at [743, 285] on label "Stellvertreter" at bounding box center [731, 287] width 79 height 16
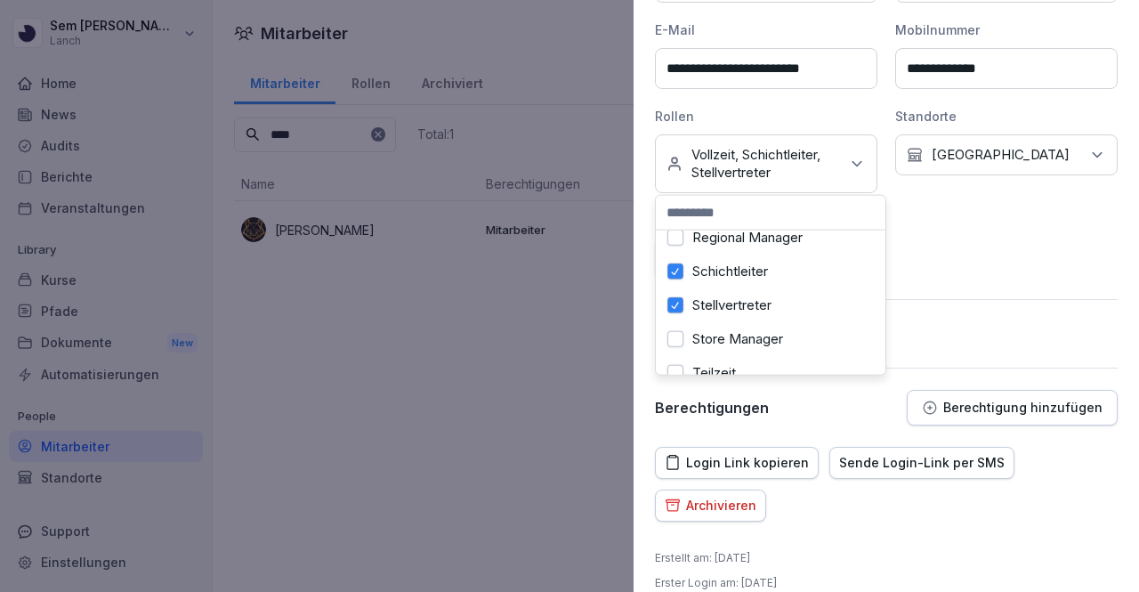
click at [994, 342] on div "02.10.2025, 04:00:11" at bounding box center [886, 346] width 463 height 18
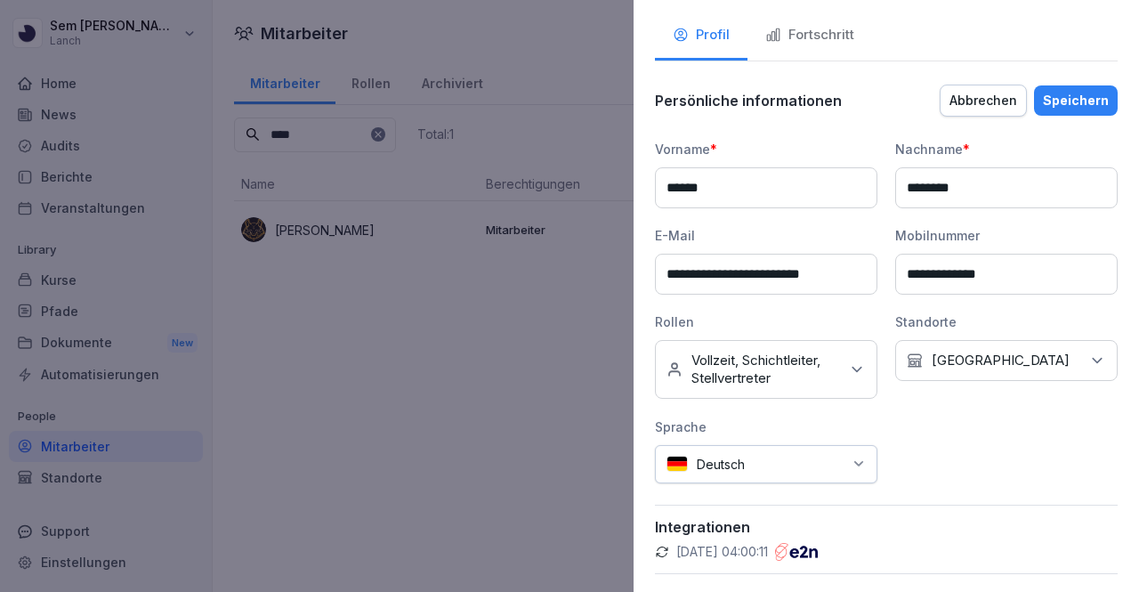
scroll to position [311, 0]
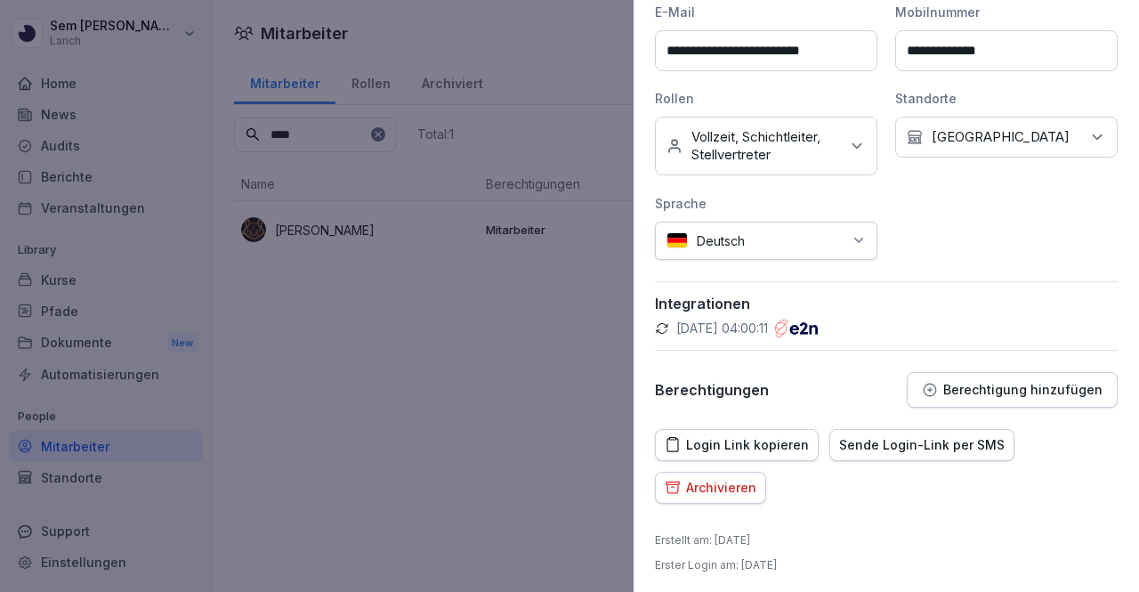
click at [961, 383] on p "Berechtigung hinzufügen" at bounding box center [1022, 390] width 159 height 14
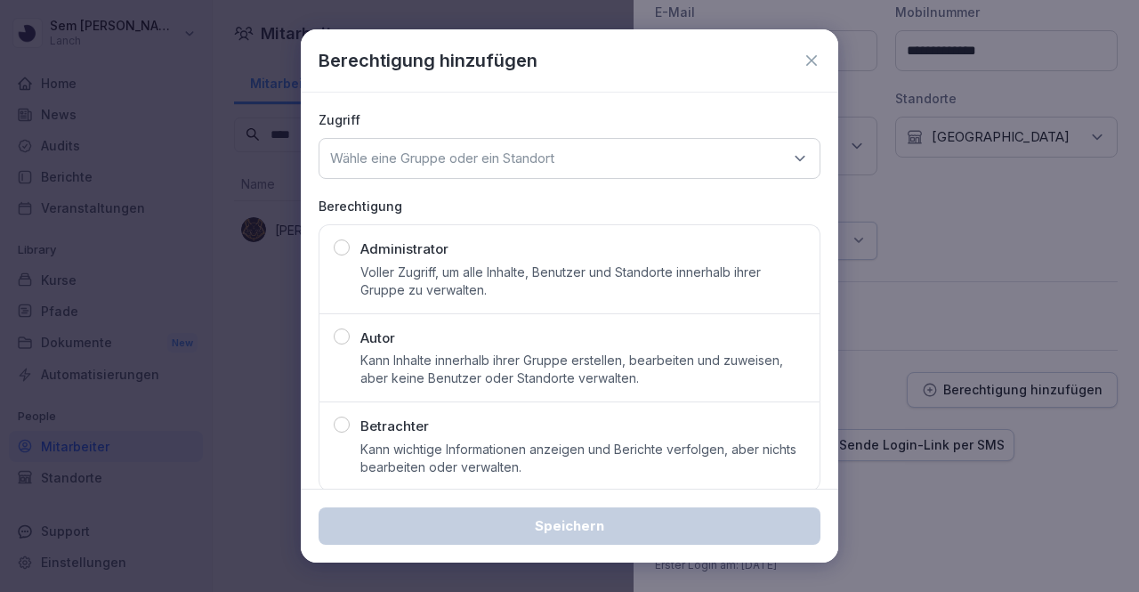
click at [470, 441] on p "Kann wichtige Informationen anzeigen und Berichte verfolgen, aber nichts bearbe…" at bounding box center [582, 459] width 445 height 36
click at [557, 168] on div "Wähle eine Gruppe oder ein Standort" at bounding box center [570, 158] width 502 height 41
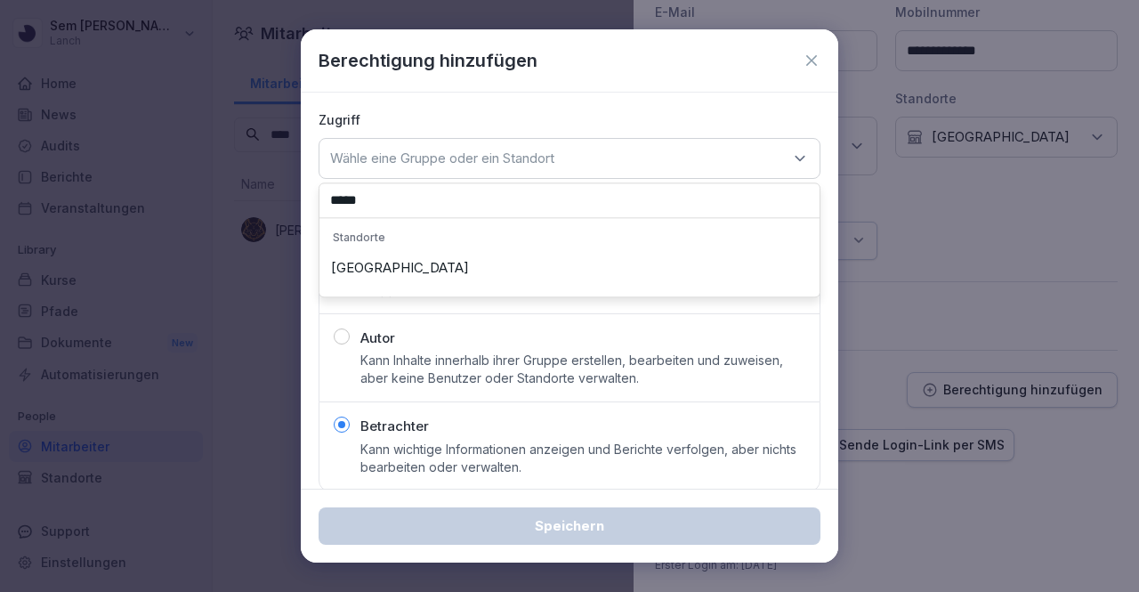
type input "*****"
click at [485, 274] on div "Hanau" at bounding box center [569, 268] width 491 height 34
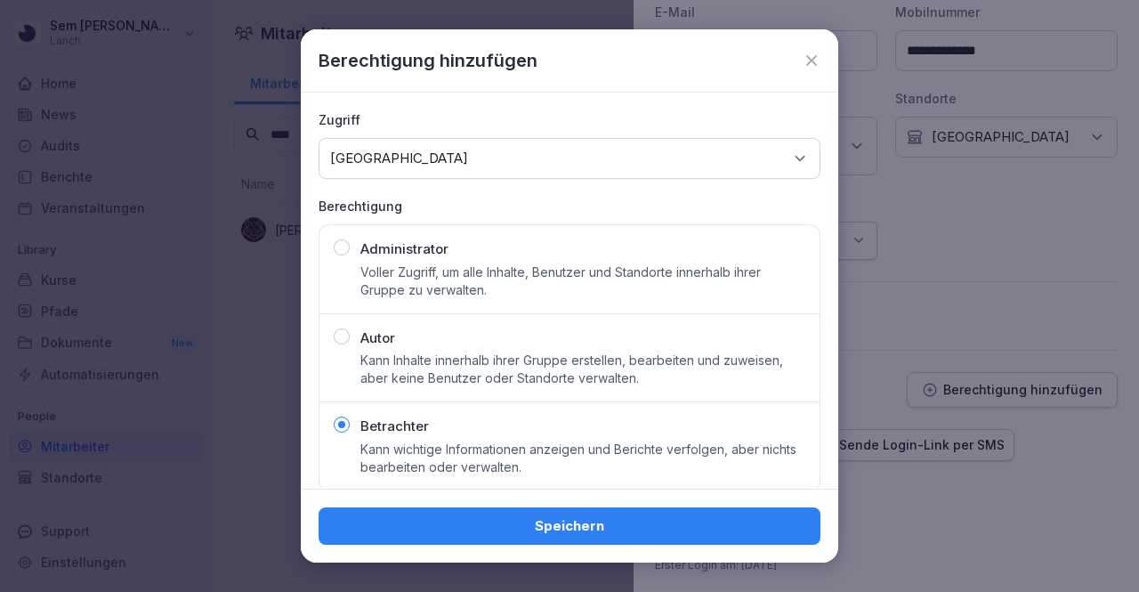
click at [503, 533] on div "Speichern" at bounding box center [569, 526] width 473 height 20
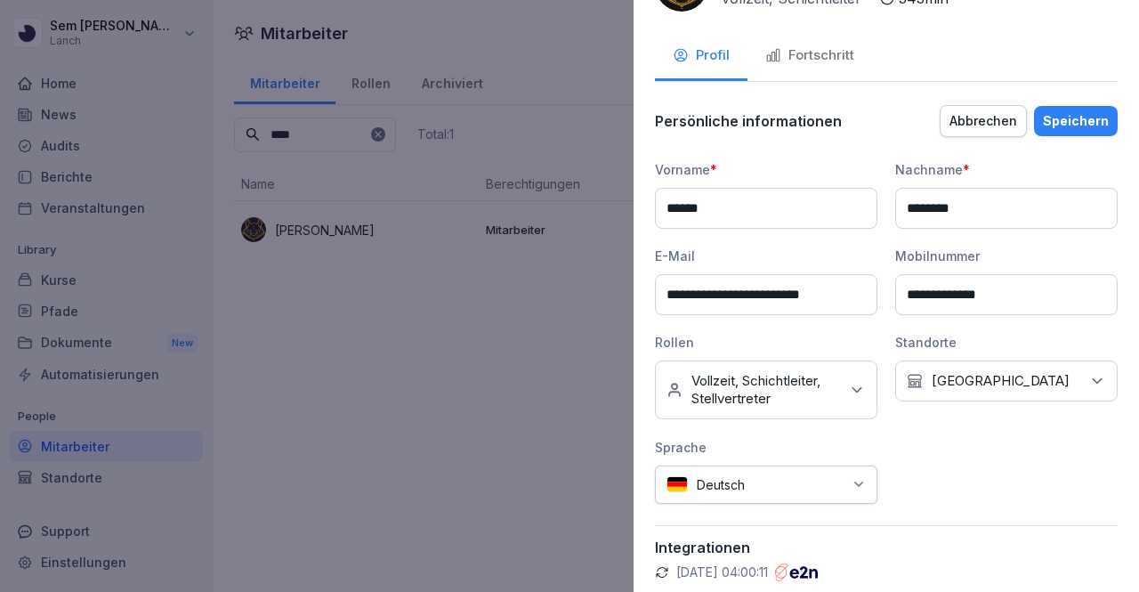
scroll to position [0, 0]
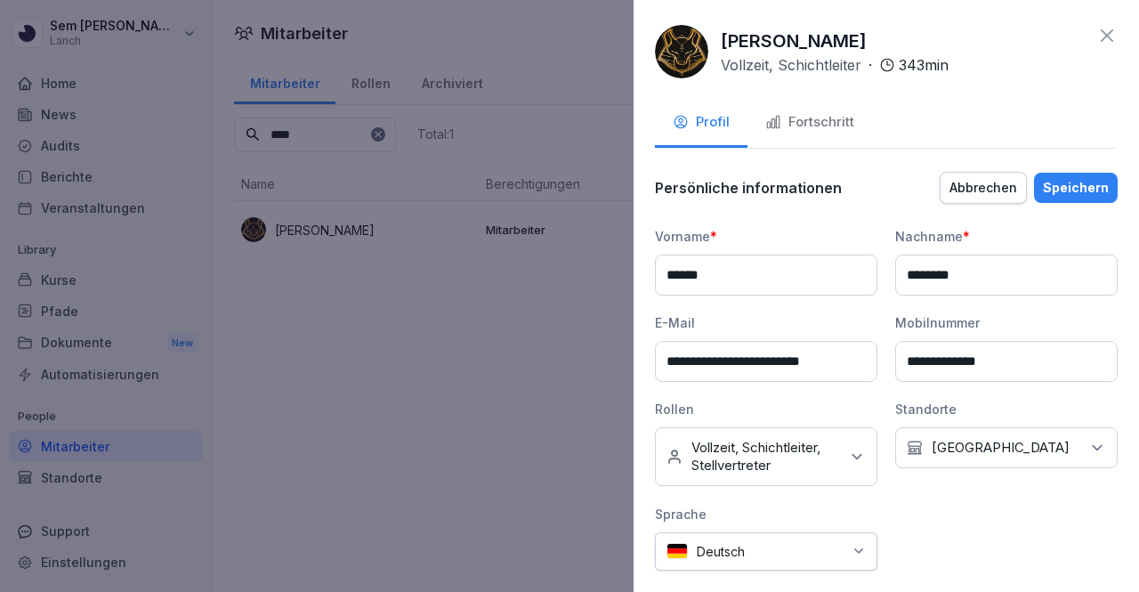
click at [797, 293] on input "******" at bounding box center [766, 275] width 223 height 41
click at [1073, 191] on div "Speichern" at bounding box center [1076, 188] width 66 height 20
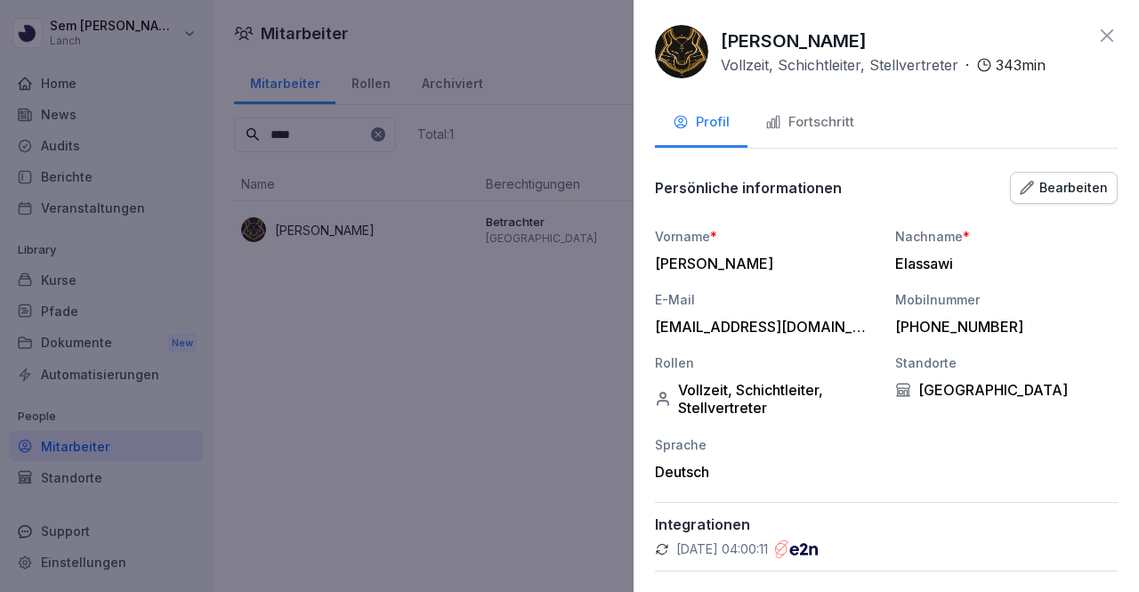
click at [1101, 31] on icon at bounding box center [1107, 35] width 21 height 21
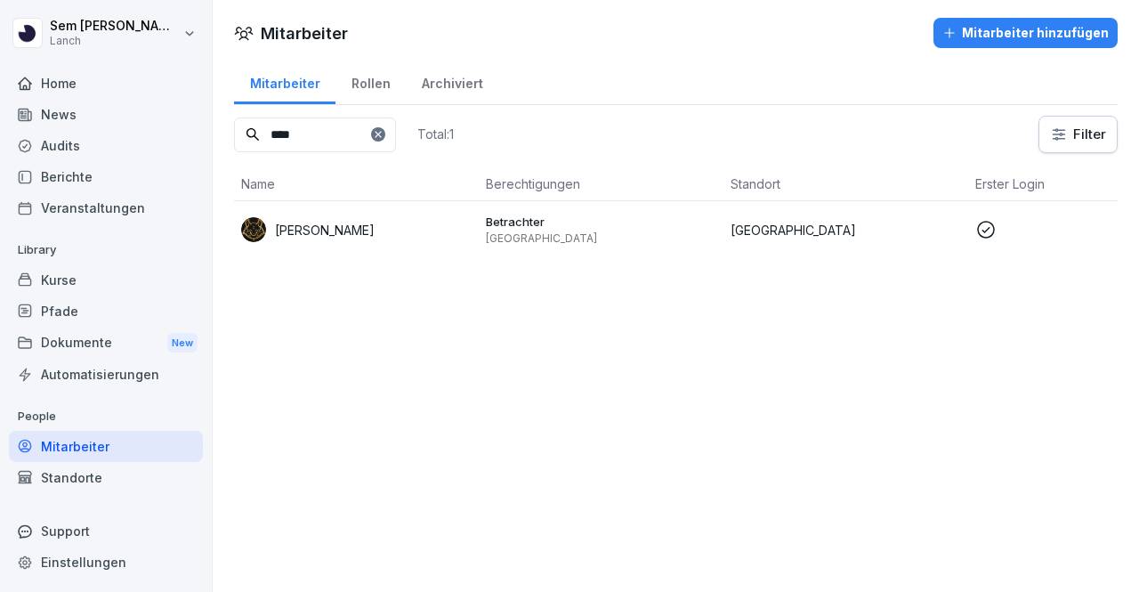
click at [95, 277] on div "Kurse" at bounding box center [106, 279] width 194 height 31
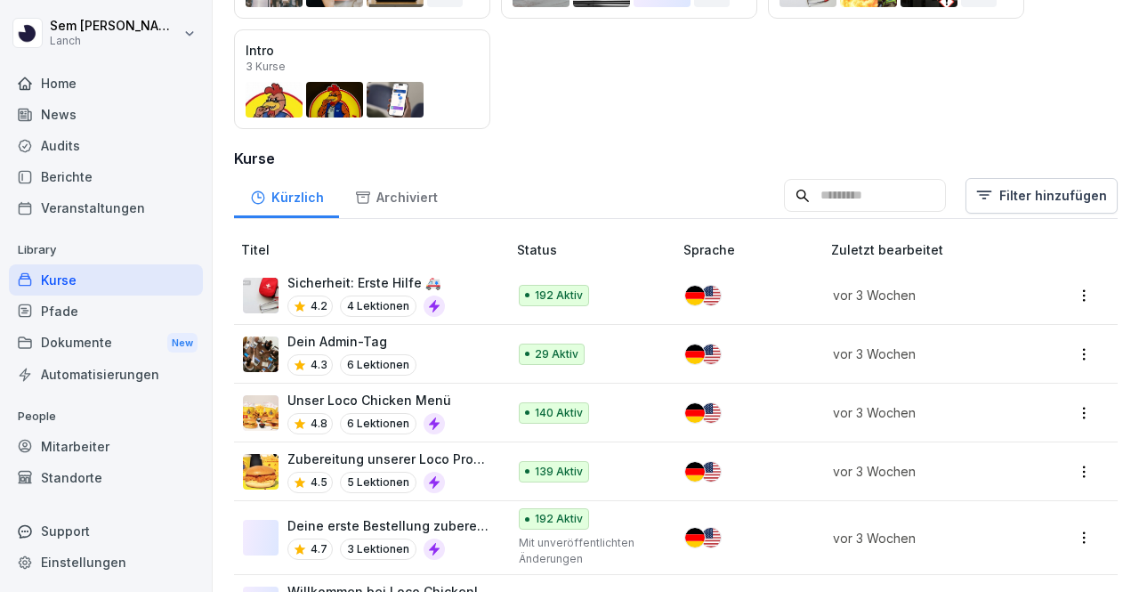
scroll to position [328, 0]
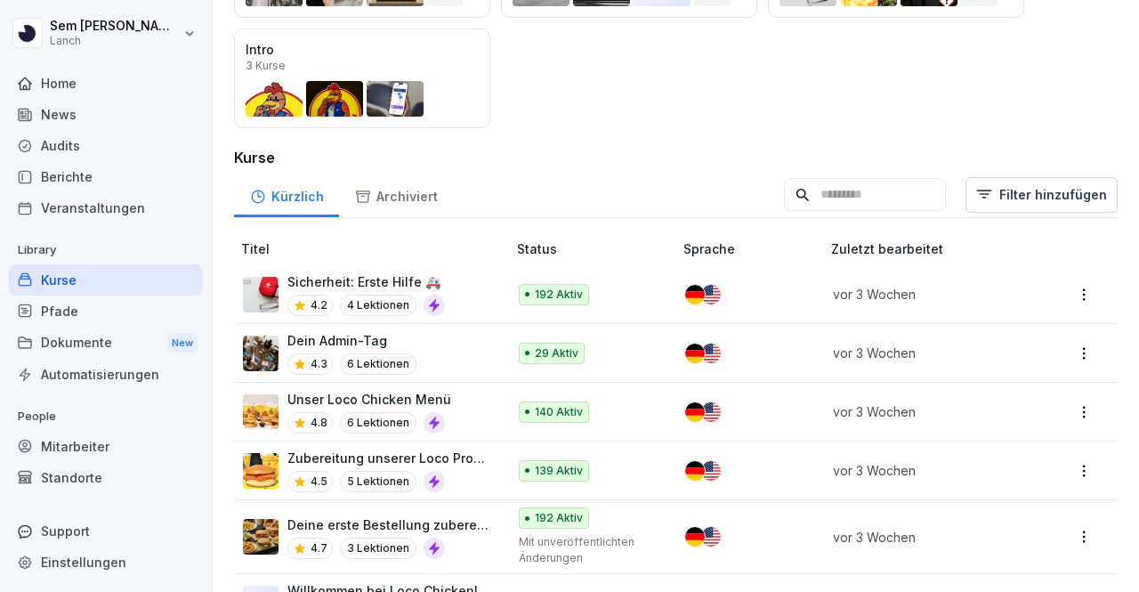
click at [872, 187] on input at bounding box center [865, 195] width 162 height 34
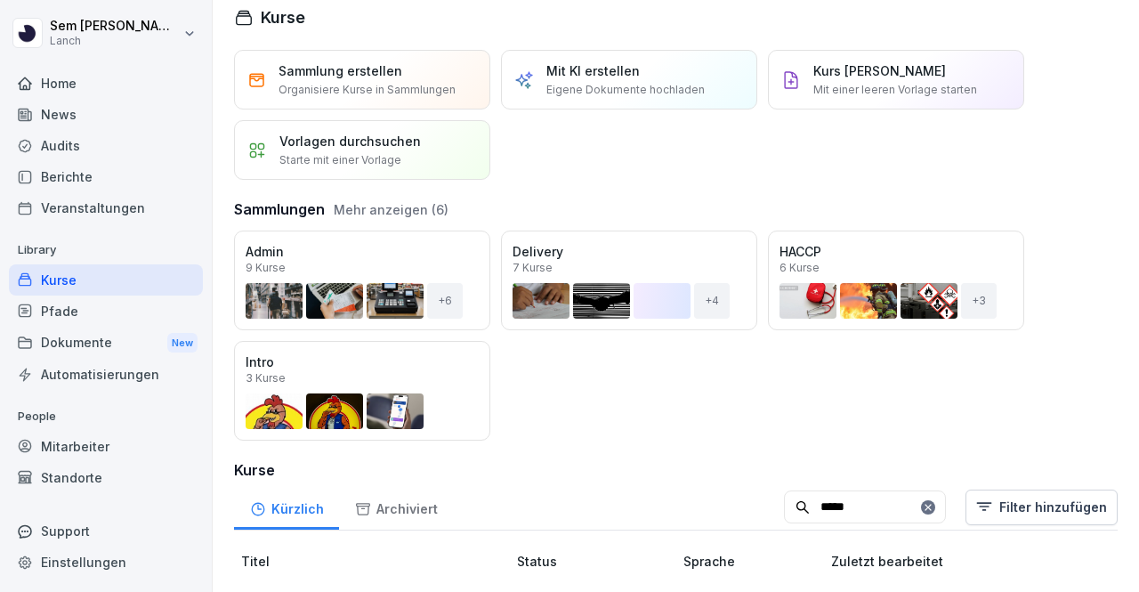
scroll to position [86, 0]
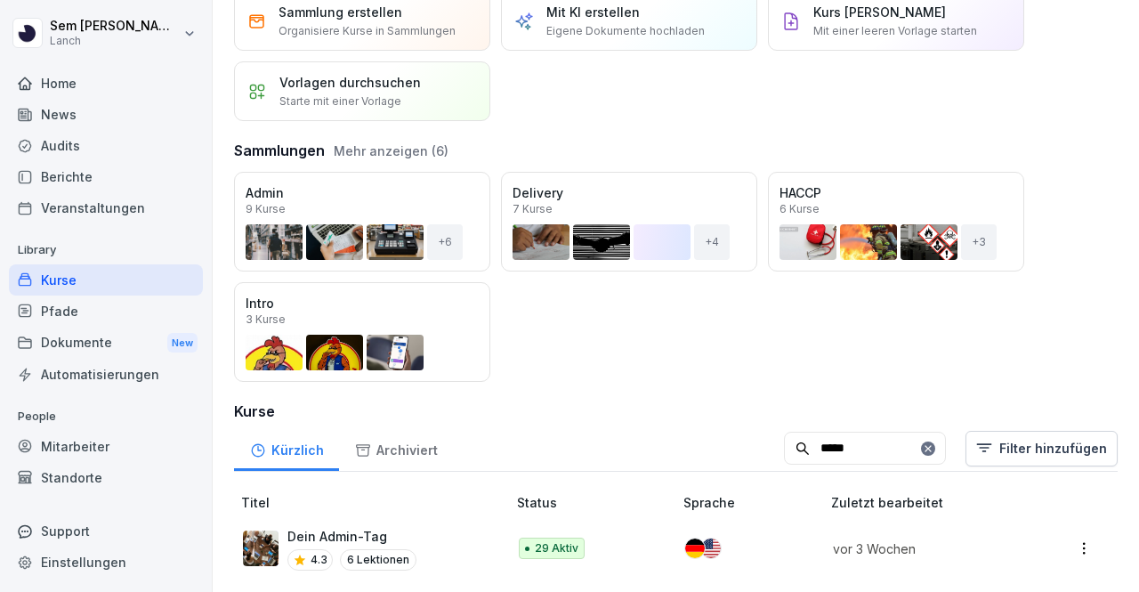
type input "*****"
click at [1061, 540] on html "Sem Schröder Lanch Home News Audits Berichte Veranstaltungen Library Kurse Pfad…" at bounding box center [569, 296] width 1139 height 592
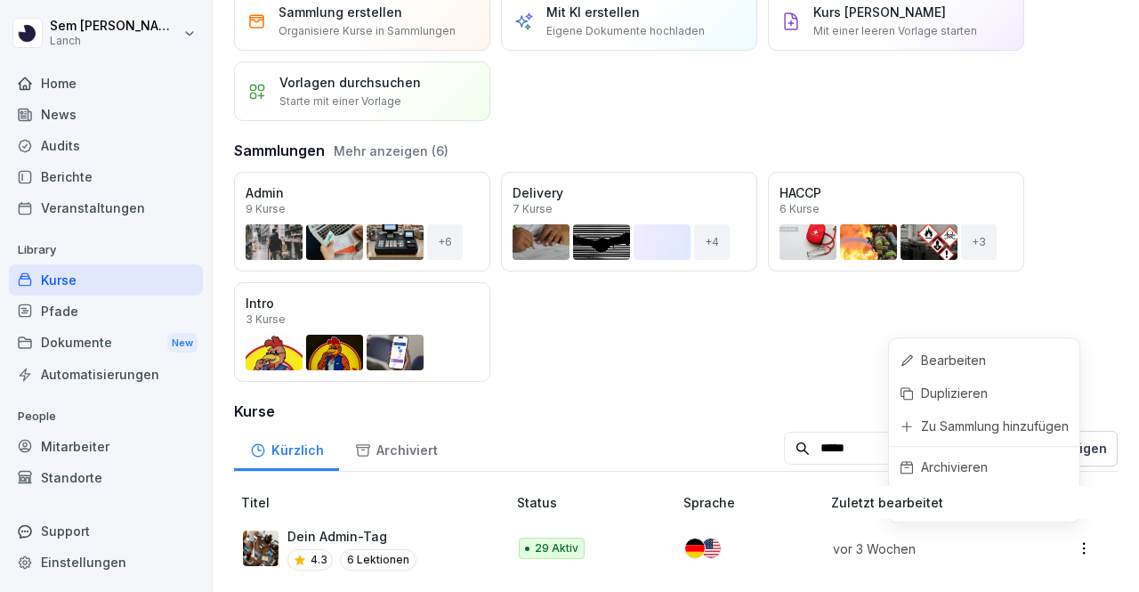
click at [333, 512] on html "Sem Schröder Lanch Home News Audits Berichte Veranstaltungen Library Kurse Pfad…" at bounding box center [569, 296] width 1139 height 592
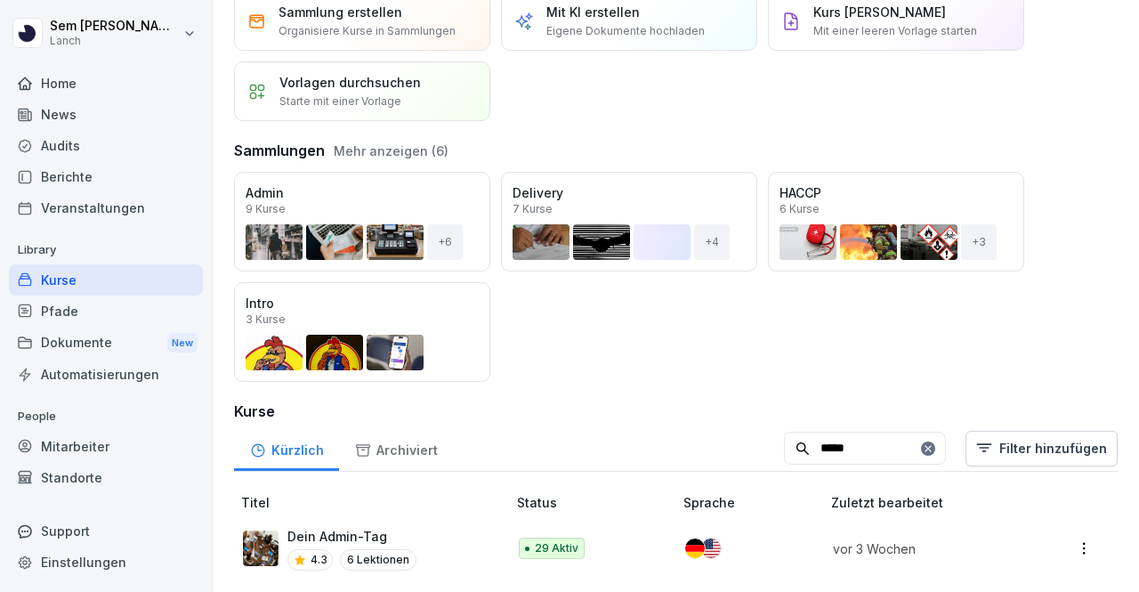
click at [333, 519] on td "Dein Admin-Tag 4.3 6 Lektionen" at bounding box center [372, 548] width 276 height 59
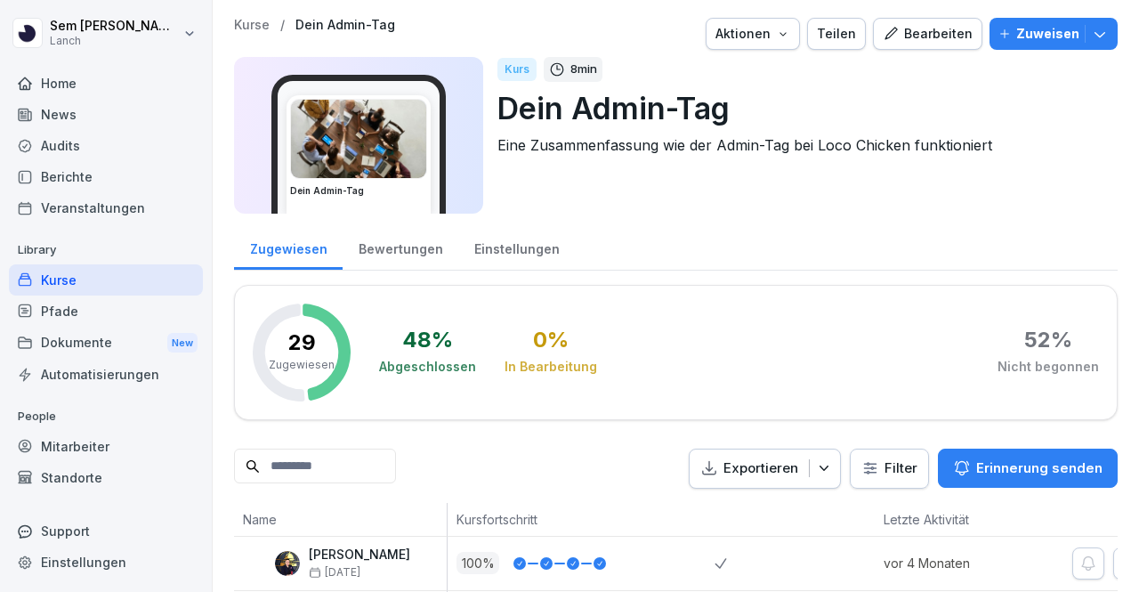
click at [1030, 48] on button "Zuweisen" at bounding box center [1054, 34] width 128 height 32
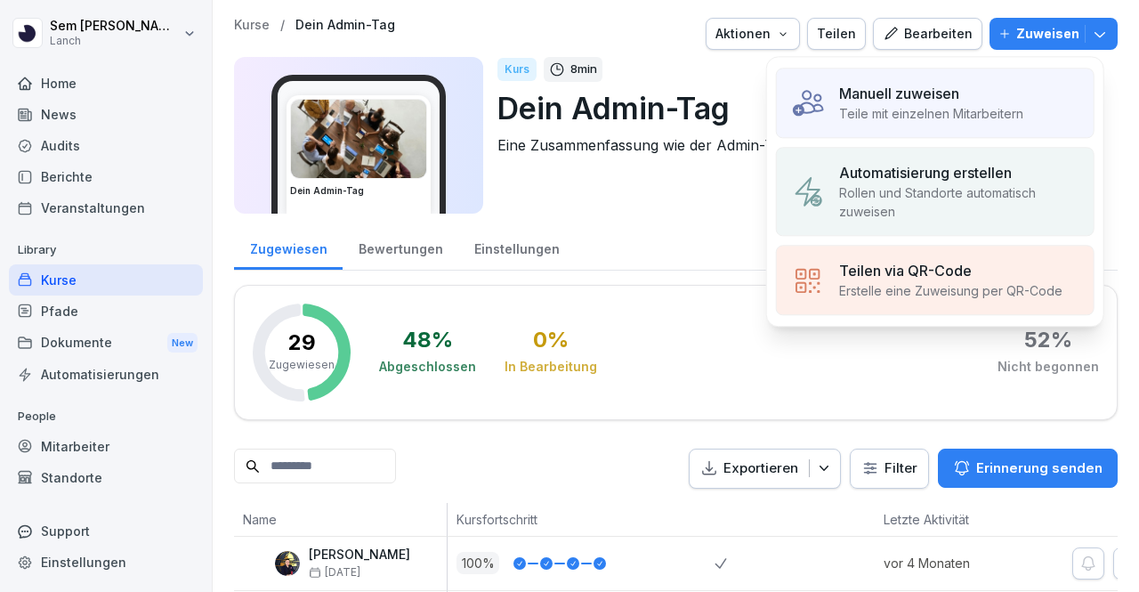
click at [939, 174] on p "Automatisierung erstellen" at bounding box center [925, 172] width 173 height 21
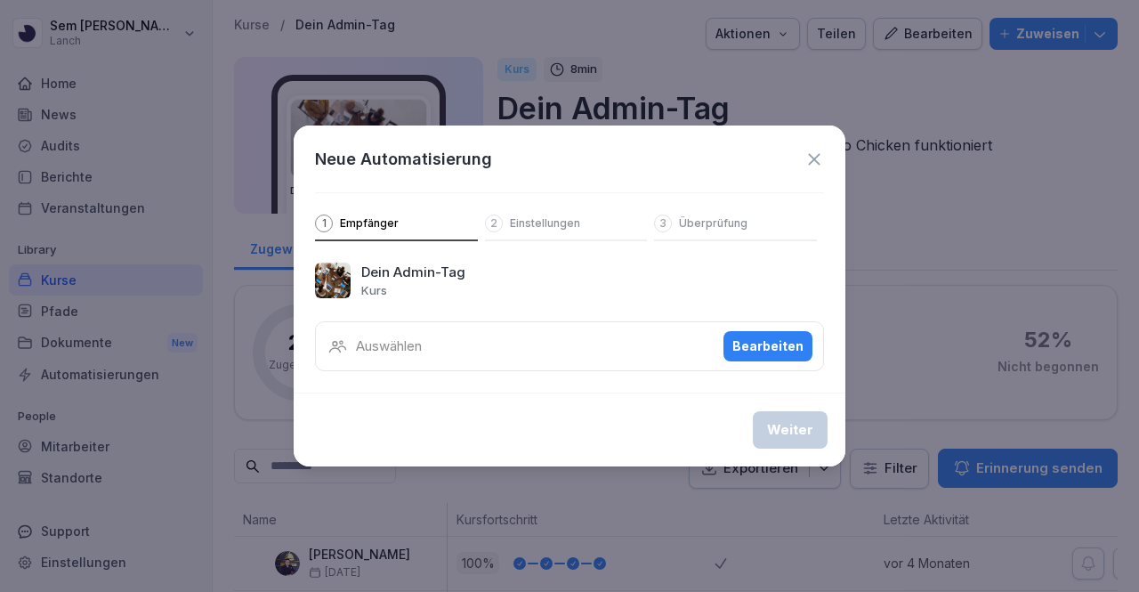
click at [484, 350] on div "Auswählen Bearbeiten" at bounding box center [569, 346] width 509 height 50
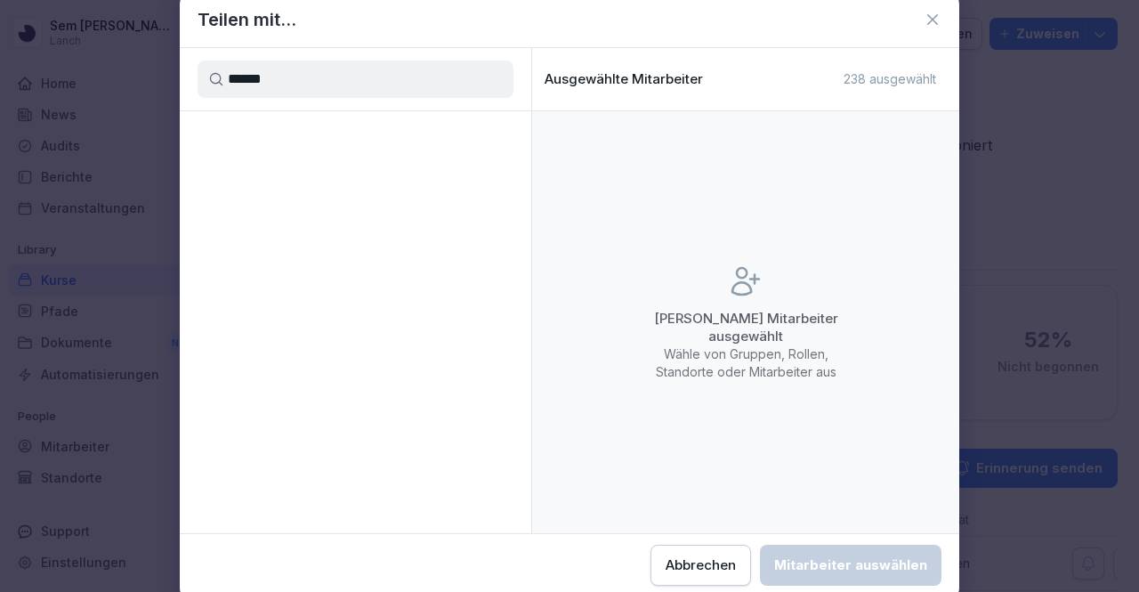
type input "******"
click at [707, 556] on div "Abbrechen" at bounding box center [701, 565] width 70 height 20
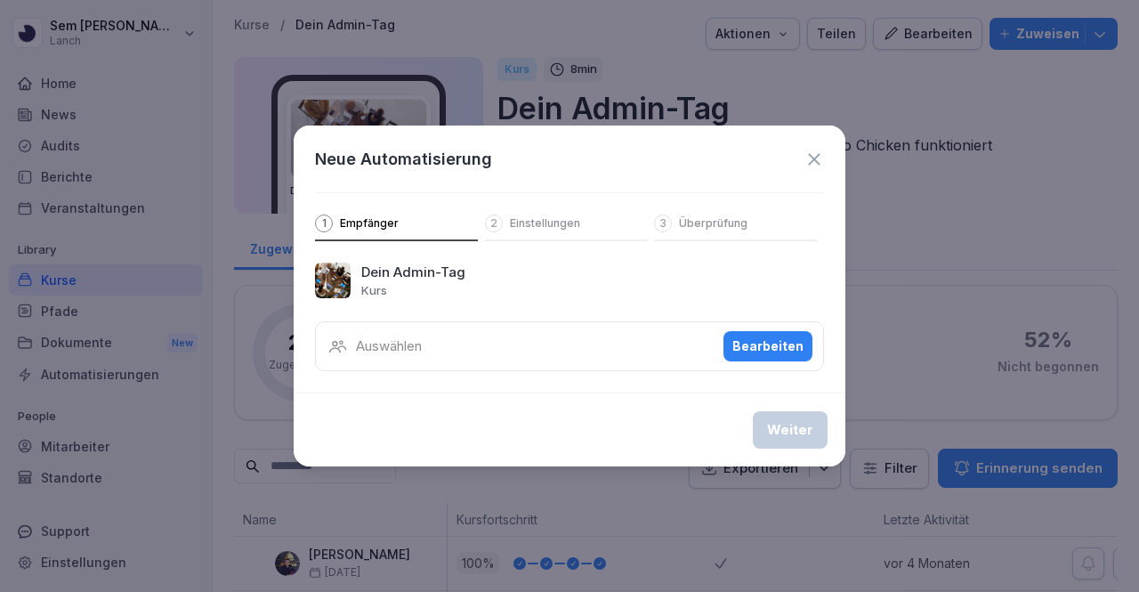
click at [570, 220] on p "Einstellungen" at bounding box center [545, 223] width 70 height 14
click at [762, 345] on div "Bearbeiten" at bounding box center [767, 346] width 71 height 20
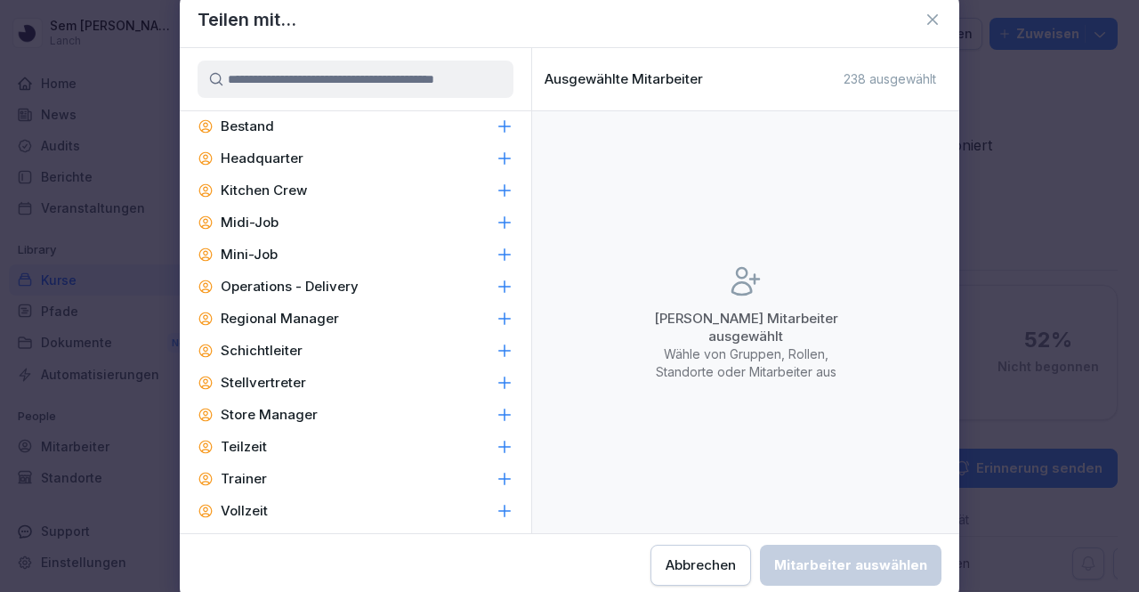
scroll to position [754, 0]
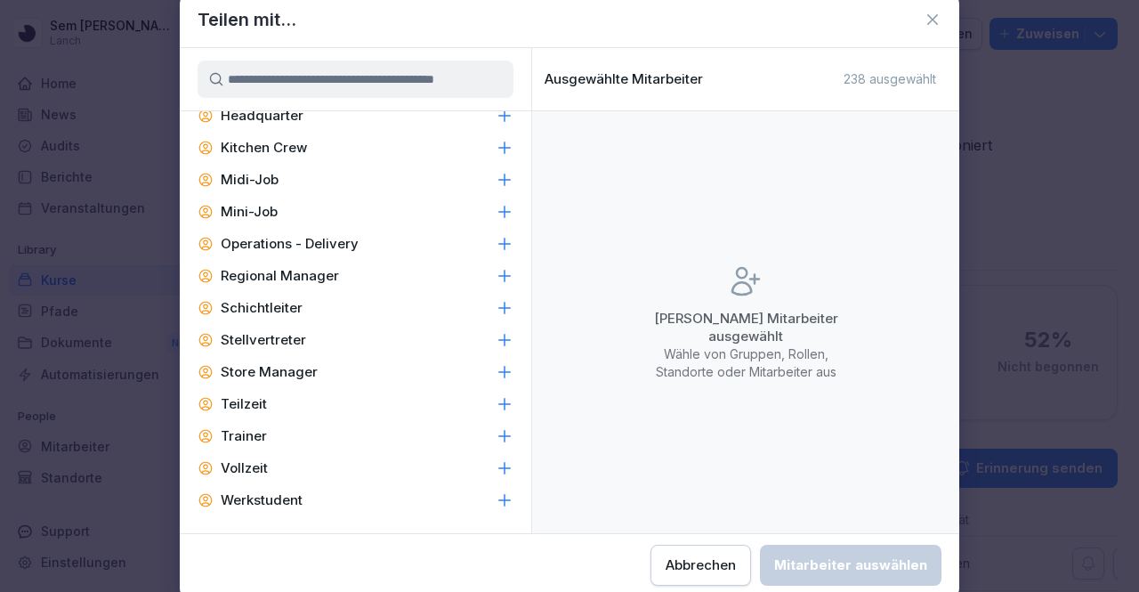
click at [371, 338] on div "Stellvertreter" at bounding box center [356, 340] width 352 height 32
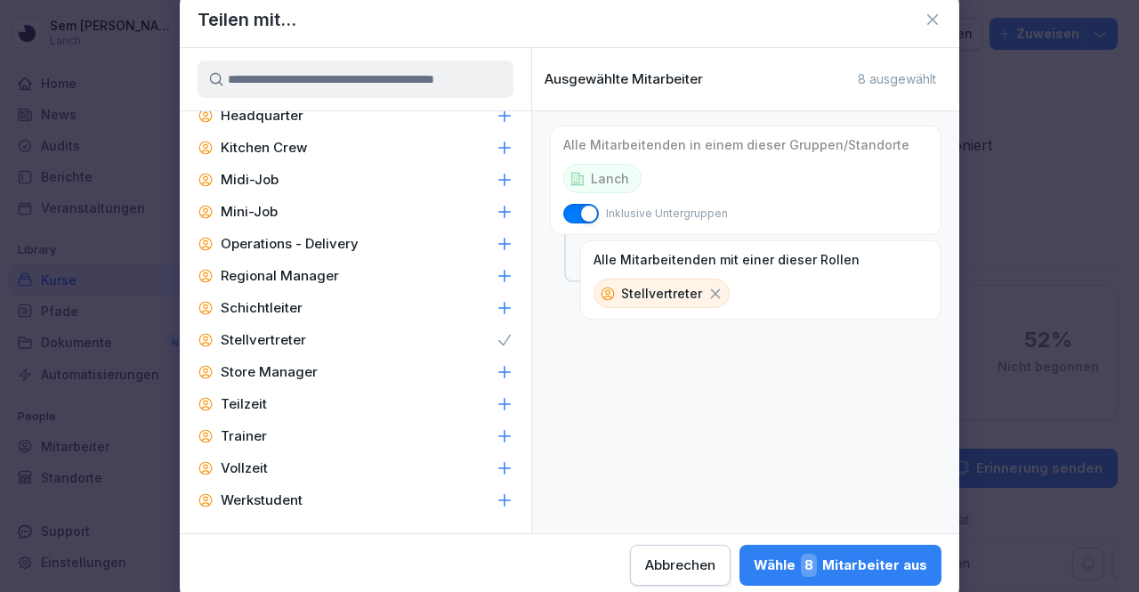
click at [685, 294] on p "Stellvertreter" at bounding box center [661, 293] width 81 height 19
click at [805, 562] on div "Wähle 8 Mitarbeiter aus" at bounding box center [841, 565] width 174 height 23
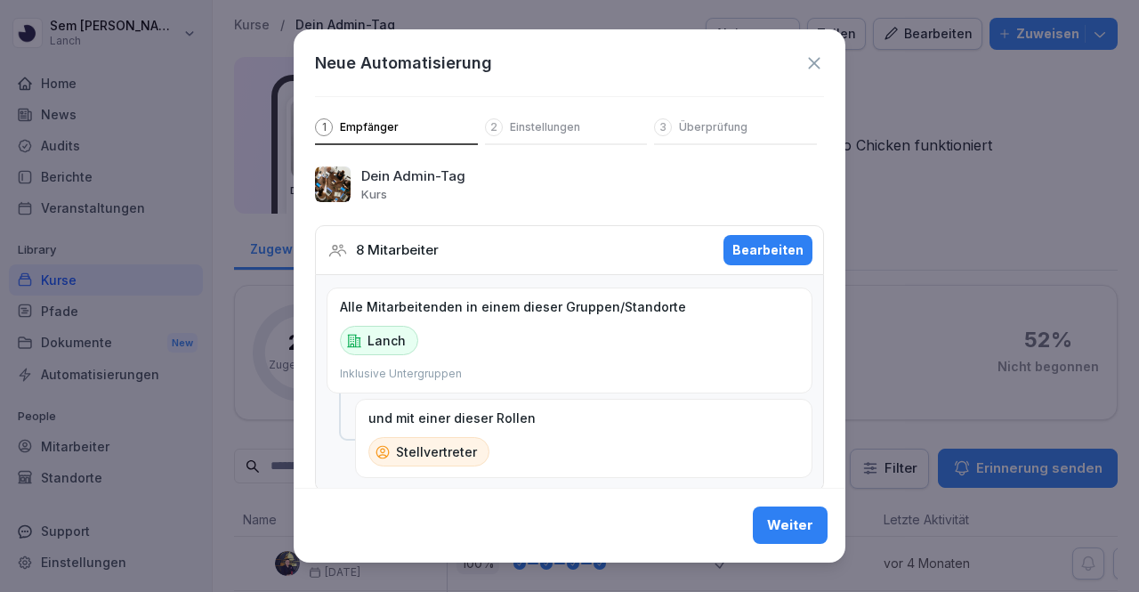
scroll to position [34, 0]
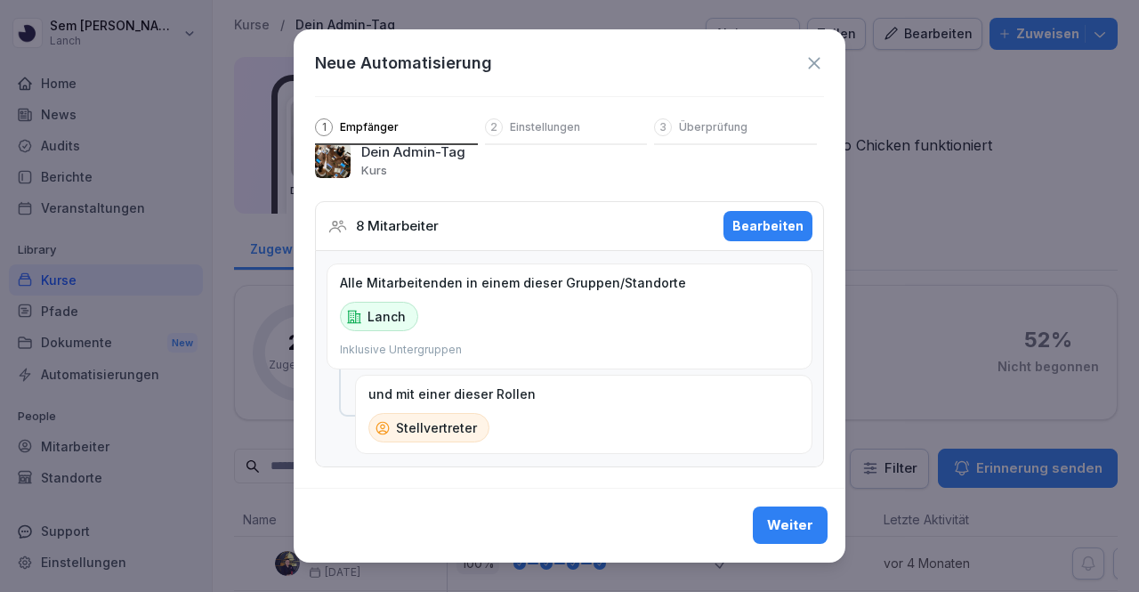
click at [807, 70] on icon at bounding box center [815, 63] width 20 height 20
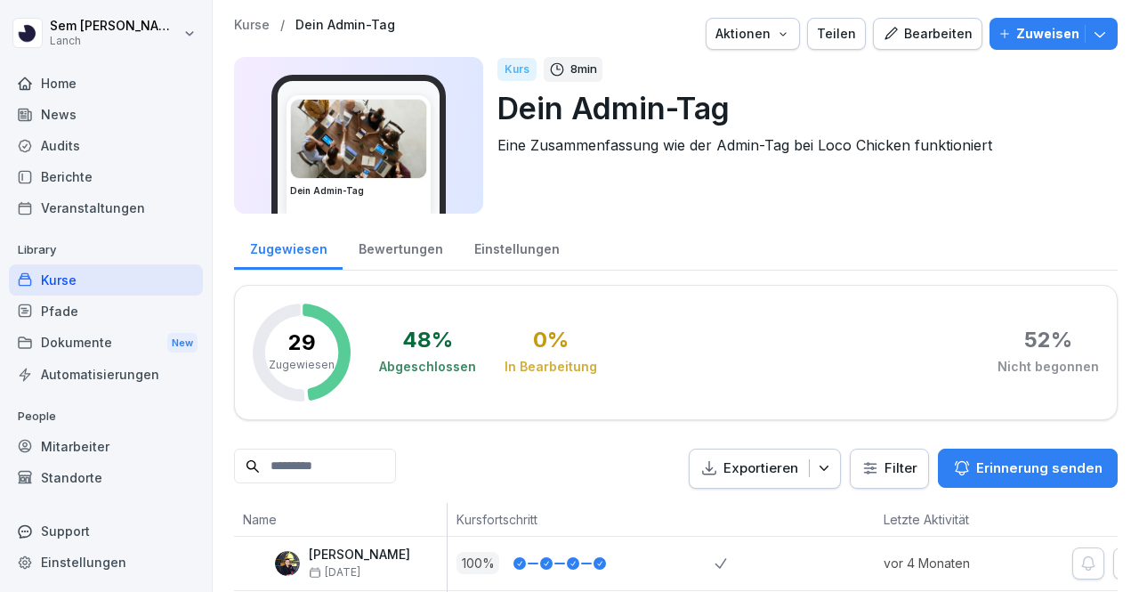
click at [1016, 40] on p "Zuweisen" at bounding box center [1047, 34] width 63 height 20
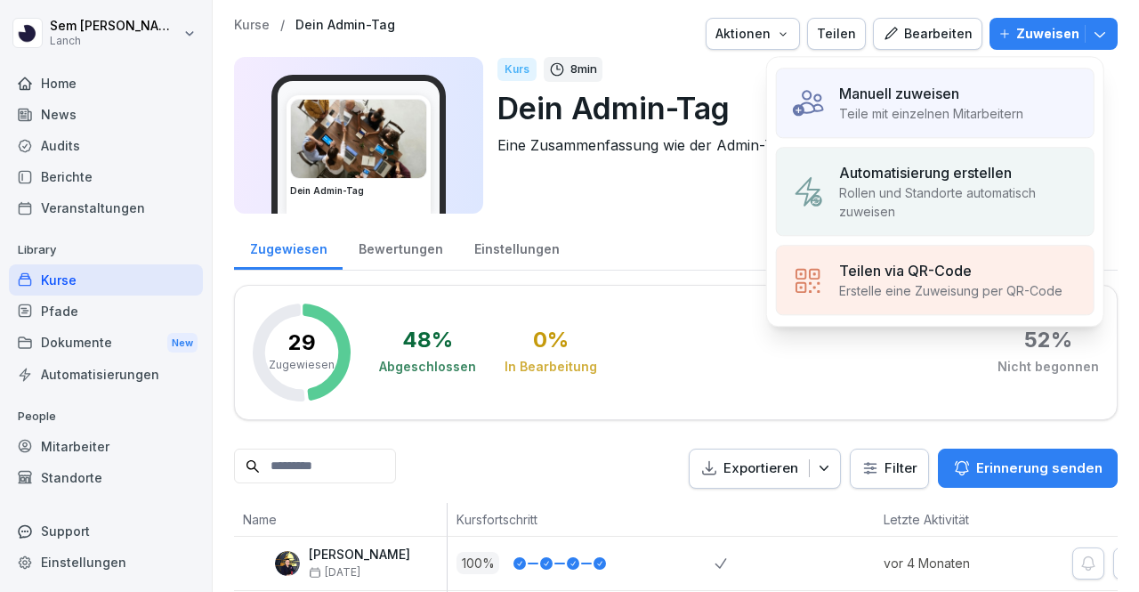
click at [1025, 117] on div "Manuell zuweisen Teile mit einzelnen Mitarbeitern" at bounding box center [935, 103] width 319 height 70
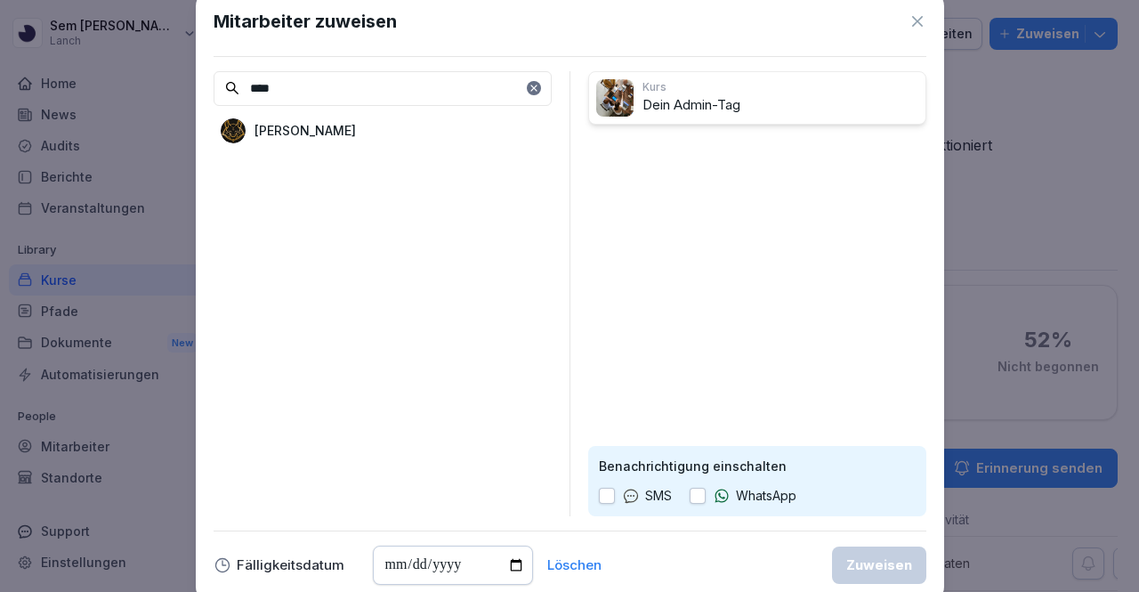
type input "****"
click at [447, 136] on div "[PERSON_NAME]" at bounding box center [383, 131] width 338 height 32
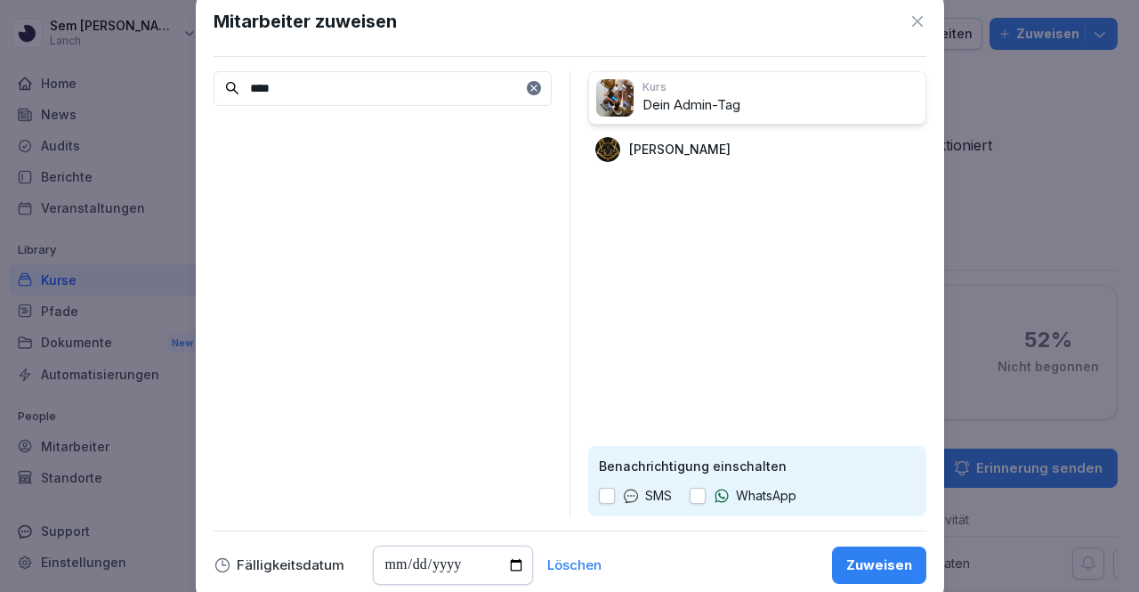
click at [727, 494] on icon at bounding box center [721, 495] width 13 height 13
click at [605, 494] on button "button" at bounding box center [607, 496] width 16 height 16
click at [854, 572] on div "Zuweisen" at bounding box center [879, 565] width 66 height 20
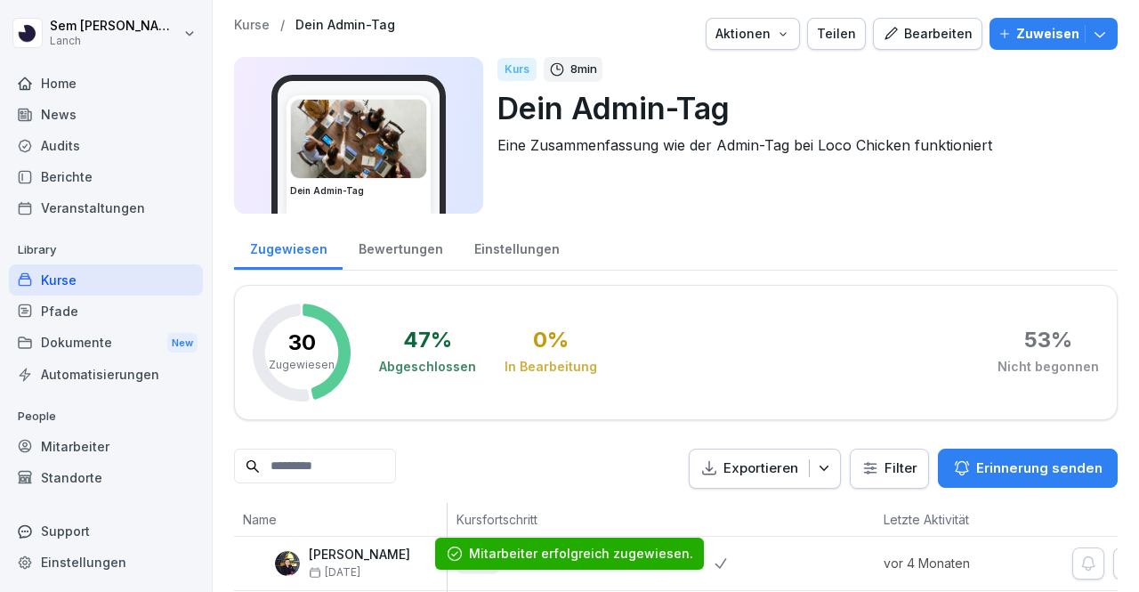
click at [237, 24] on p "Kurse" at bounding box center [252, 25] width 36 height 15
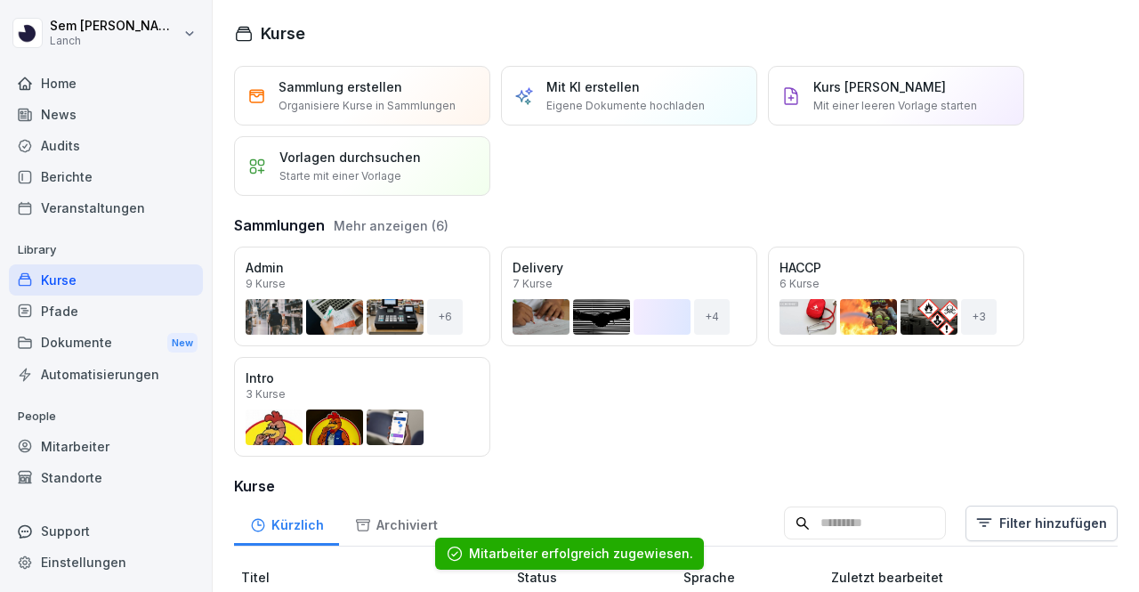
click at [0, 0] on div "Öffnen" at bounding box center [0, 0] width 0 height 0
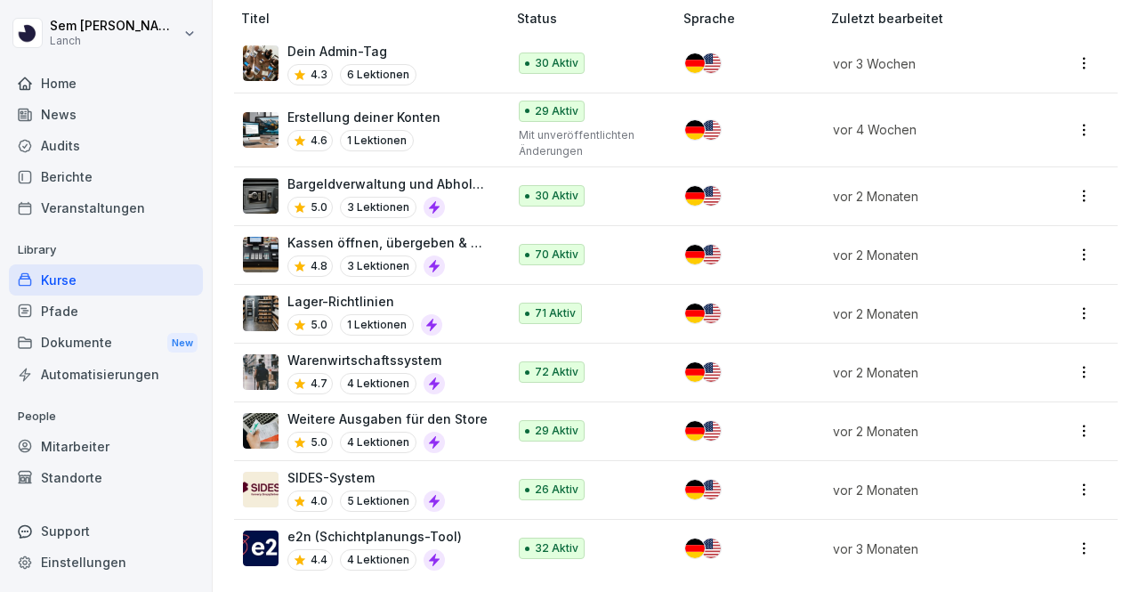
scroll to position [109, 0]
click at [1071, 536] on html "Sem Schröder Lanch Home News Audits Berichte Veranstaltungen Library Kurse Pfad…" at bounding box center [569, 296] width 1139 height 592
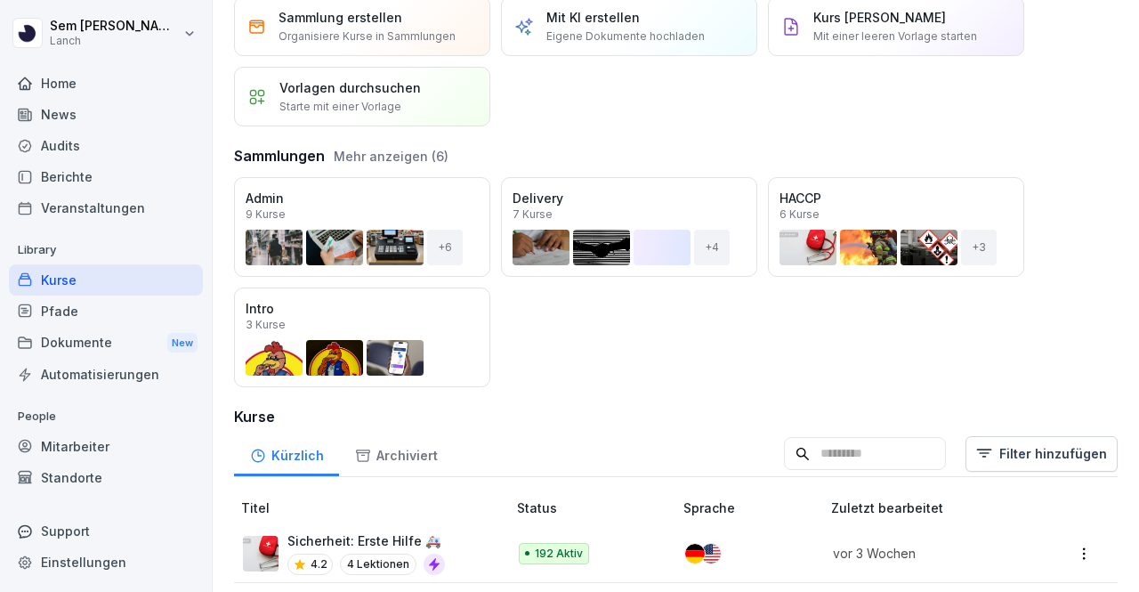
scroll to position [70, 0]
click at [784, 436] on input at bounding box center [865, 453] width 162 height 34
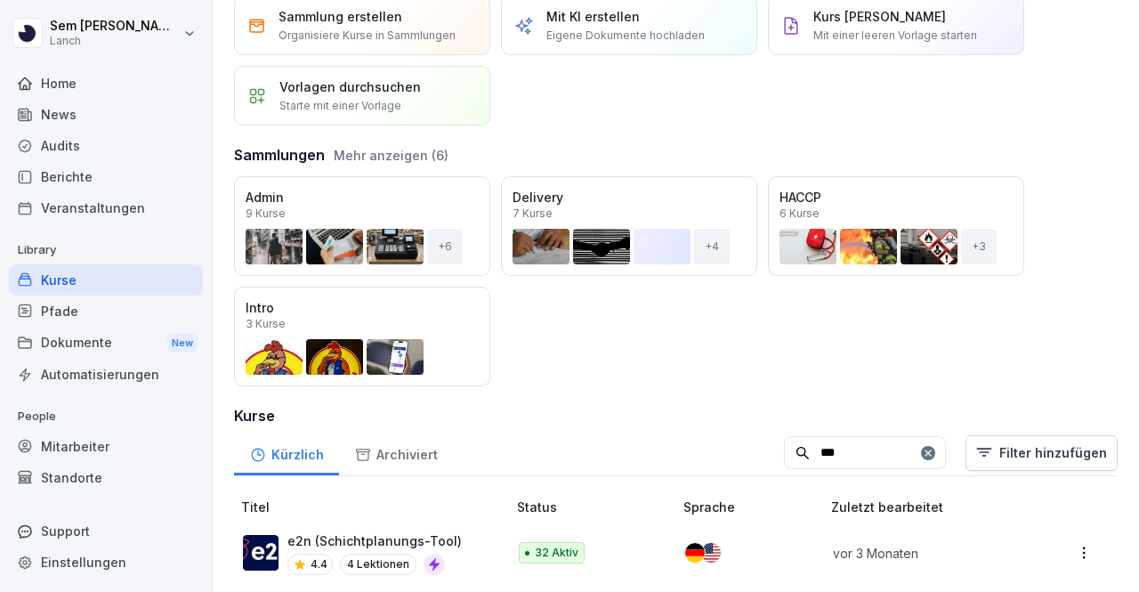
scroll to position [86, 0]
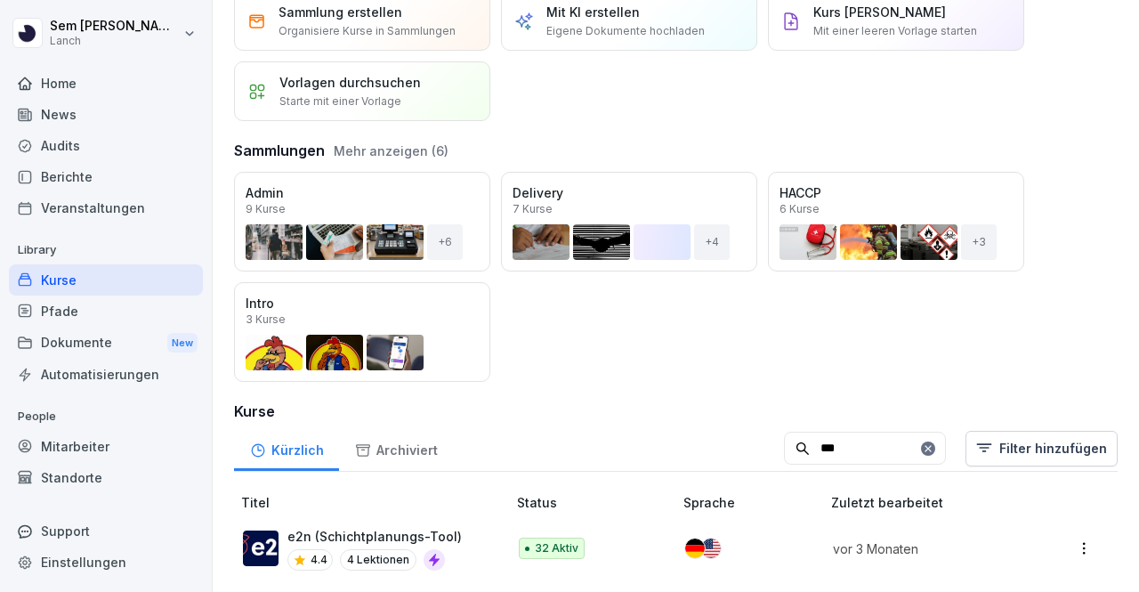
type input "***"
click at [1066, 532] on html "Sem Schröder Lanch Home News Audits Berichte Veranstaltungen Library Kurse Pfad…" at bounding box center [569, 296] width 1139 height 592
click at [762, 533] on html "Sem Schröder Lanch Home News Audits Berichte Veranstaltungen Library Kurse Pfad…" at bounding box center [569, 296] width 1139 height 592
click at [762, 538] on div at bounding box center [743, 548] width 117 height 20
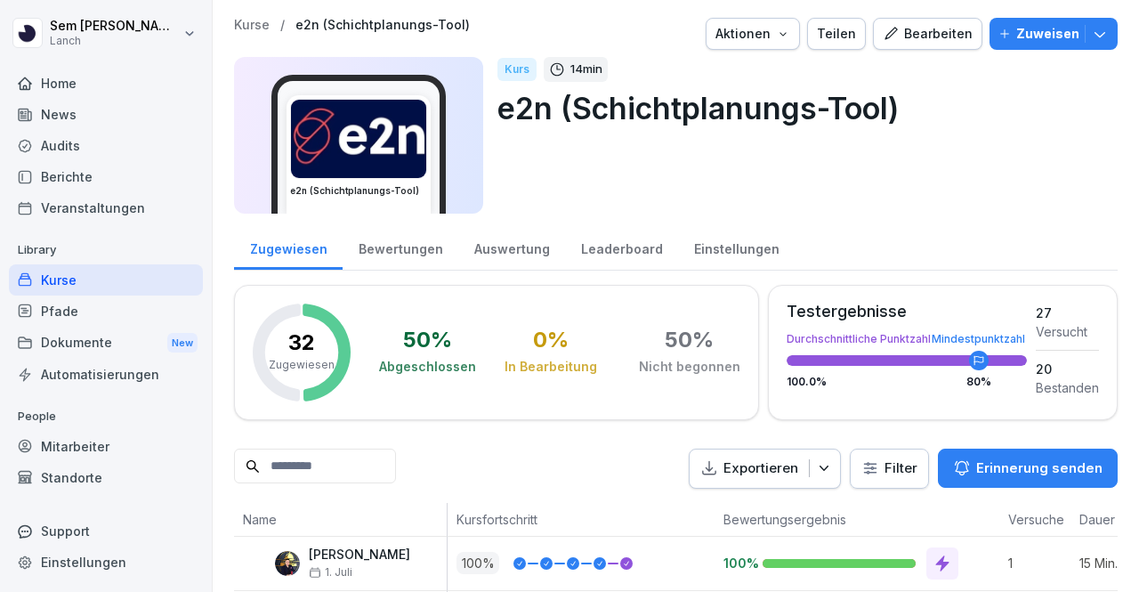
click at [999, 33] on icon "button" at bounding box center [1005, 34] width 12 height 12
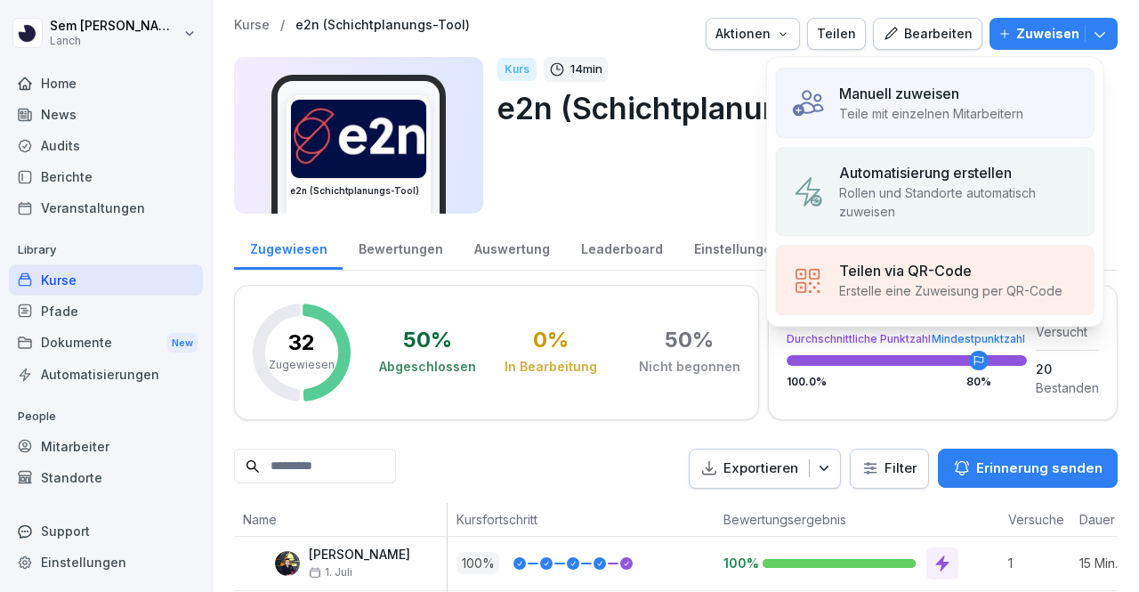
click at [970, 92] on div "Manuell zuweisen" at bounding box center [931, 93] width 184 height 21
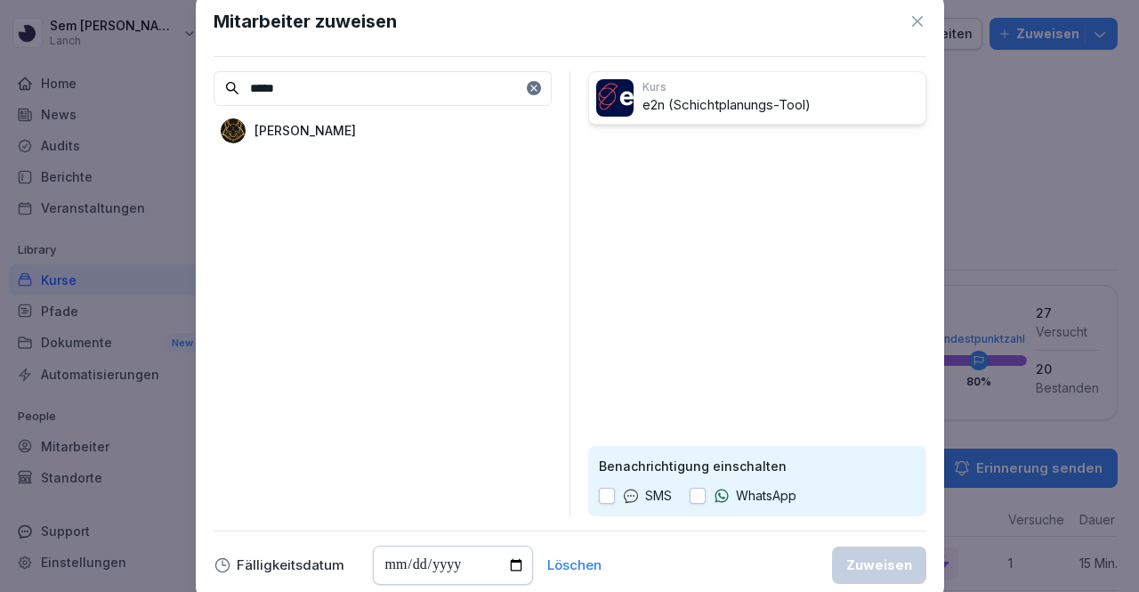
type input "*****"
drag, startPoint x: 464, startPoint y: 106, endPoint x: 417, endPoint y: 123, distance: 49.3
click at [417, 123] on div "***** Kareem Elassawi" at bounding box center [383, 293] width 338 height 445
click at [417, 123] on div "[PERSON_NAME]" at bounding box center [383, 131] width 338 height 32
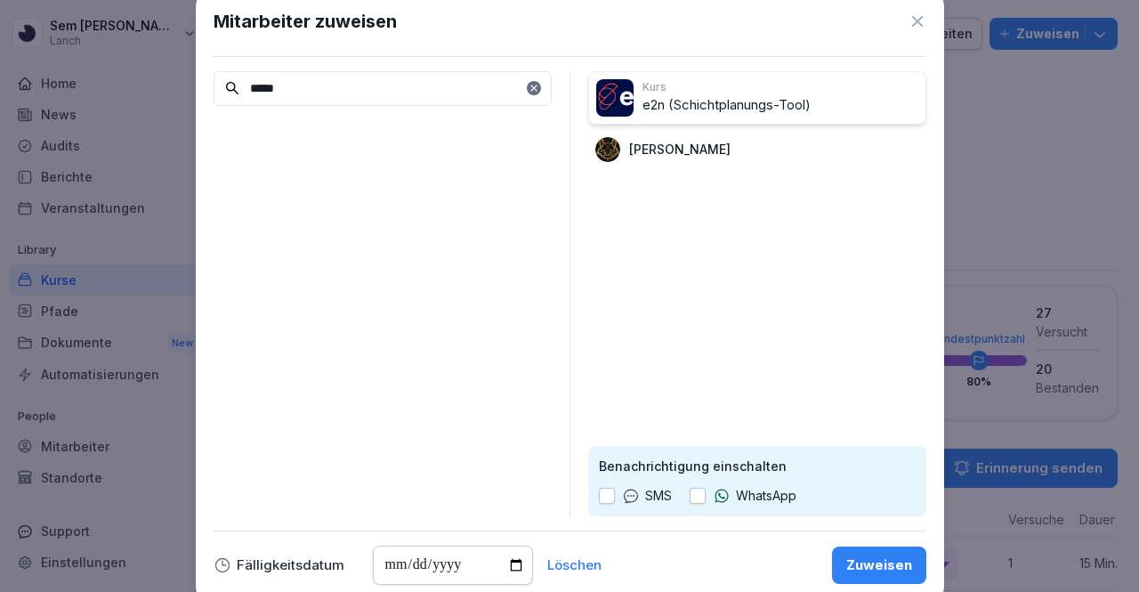
click at [653, 498] on p "SMS" at bounding box center [658, 496] width 27 height 20
click at [603, 490] on button "button" at bounding box center [607, 496] width 16 height 16
click at [921, 573] on button "Zuweisen" at bounding box center [879, 564] width 94 height 37
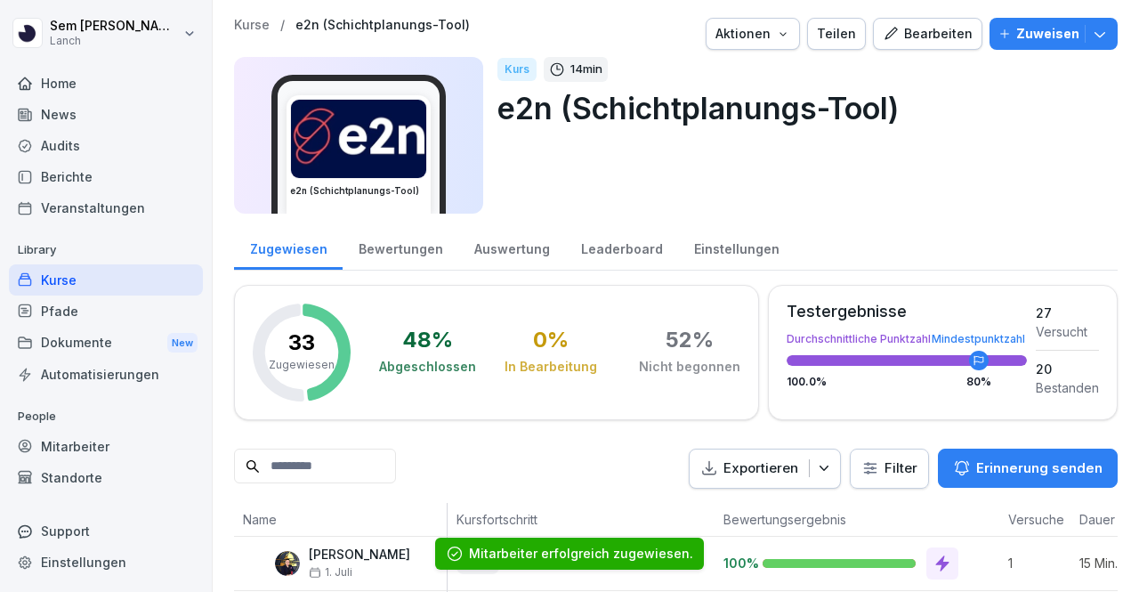
click at [267, 21] on p "Kurse" at bounding box center [252, 25] width 36 height 15
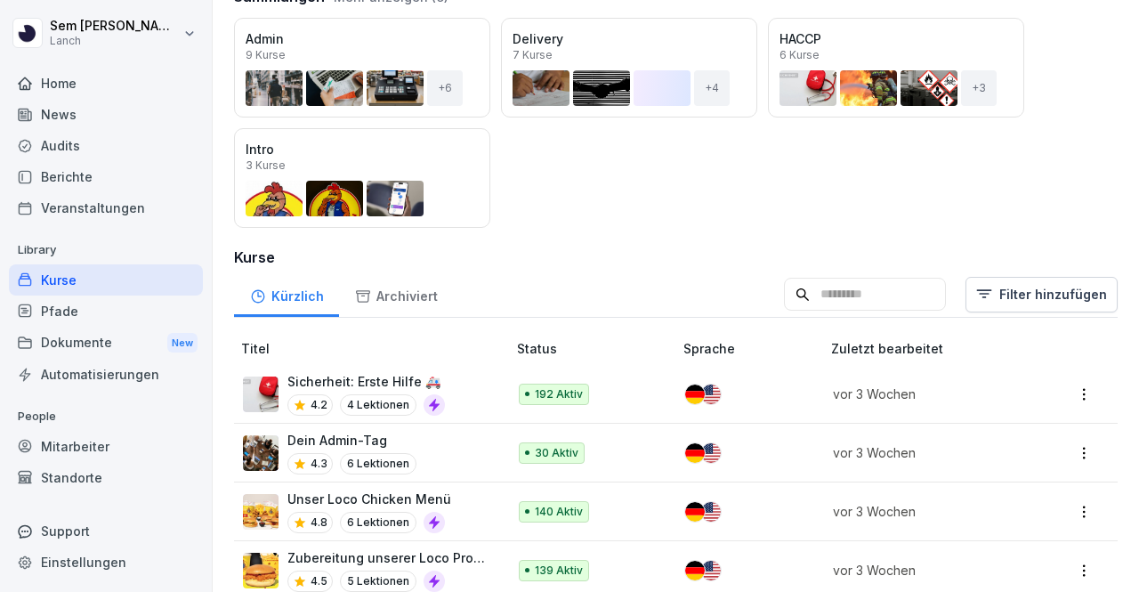
scroll to position [230, 0]
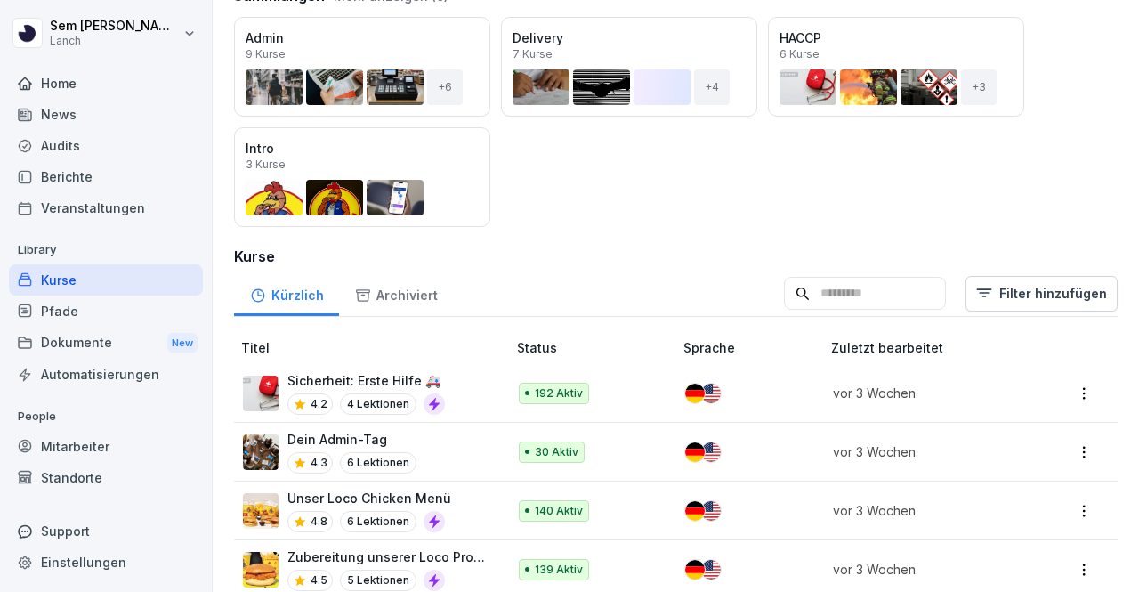
click at [883, 298] on input at bounding box center [865, 294] width 162 height 34
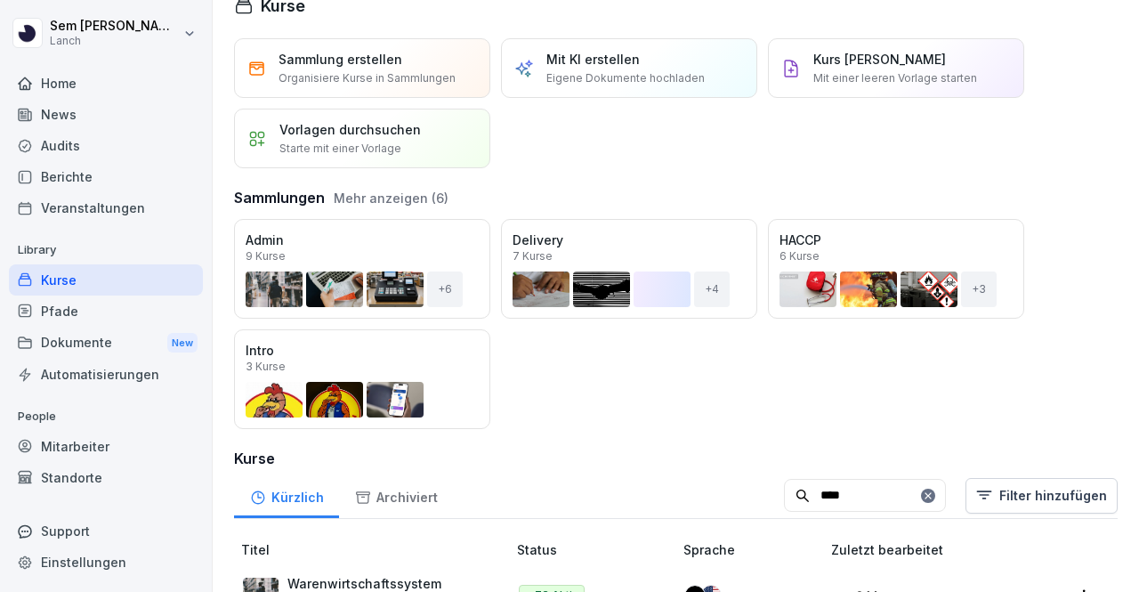
scroll to position [86, 0]
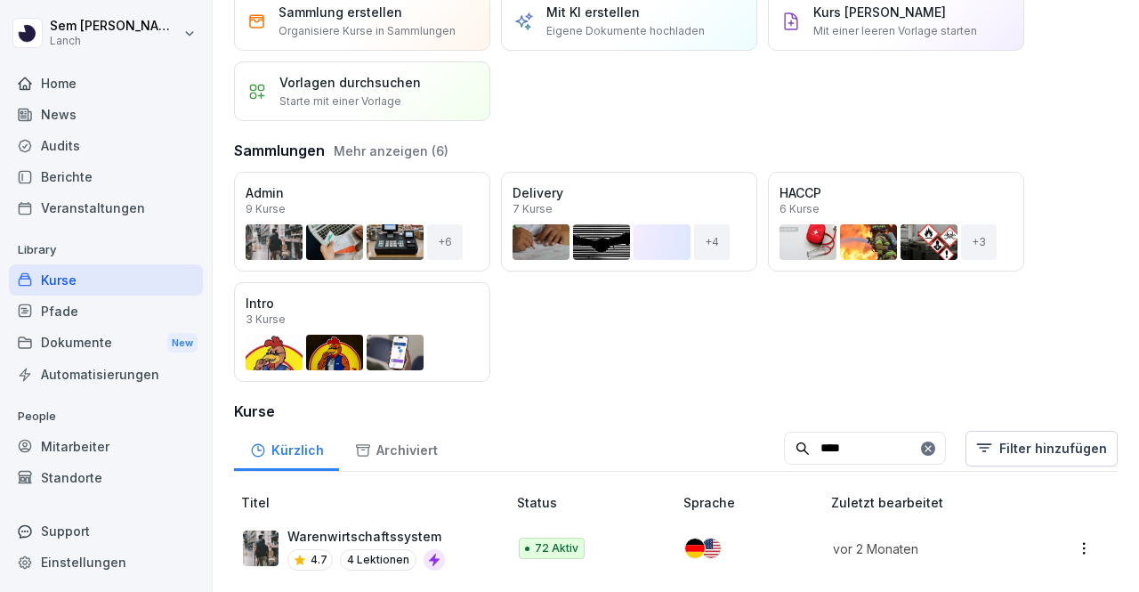
type input "****"
click at [437, 519] on td "Warenwirtschaftssystem 4.7 4 Lektionen" at bounding box center [372, 548] width 276 height 59
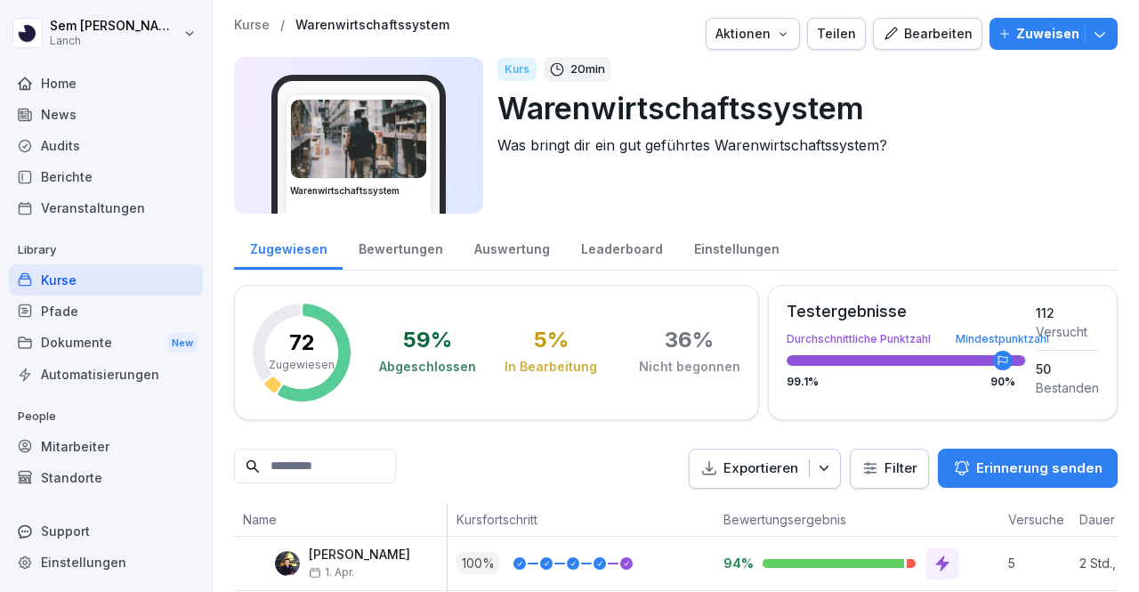
click at [1017, 38] on p "Zuweisen" at bounding box center [1047, 34] width 63 height 20
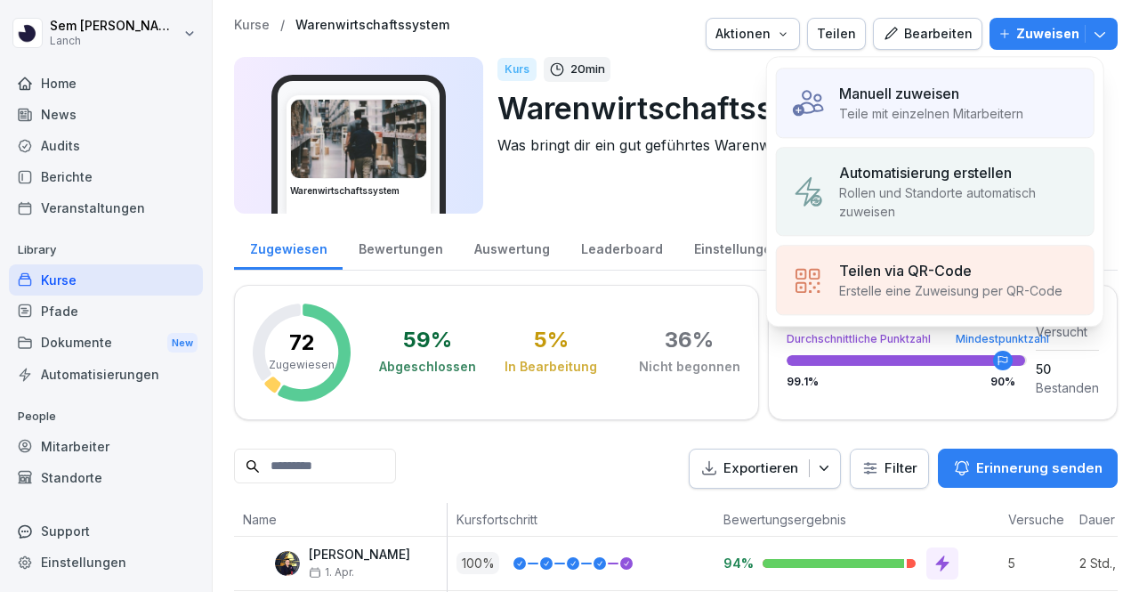
click at [997, 81] on div "Manuell zuweisen Teile mit einzelnen Mitarbeitern" at bounding box center [935, 103] width 319 height 70
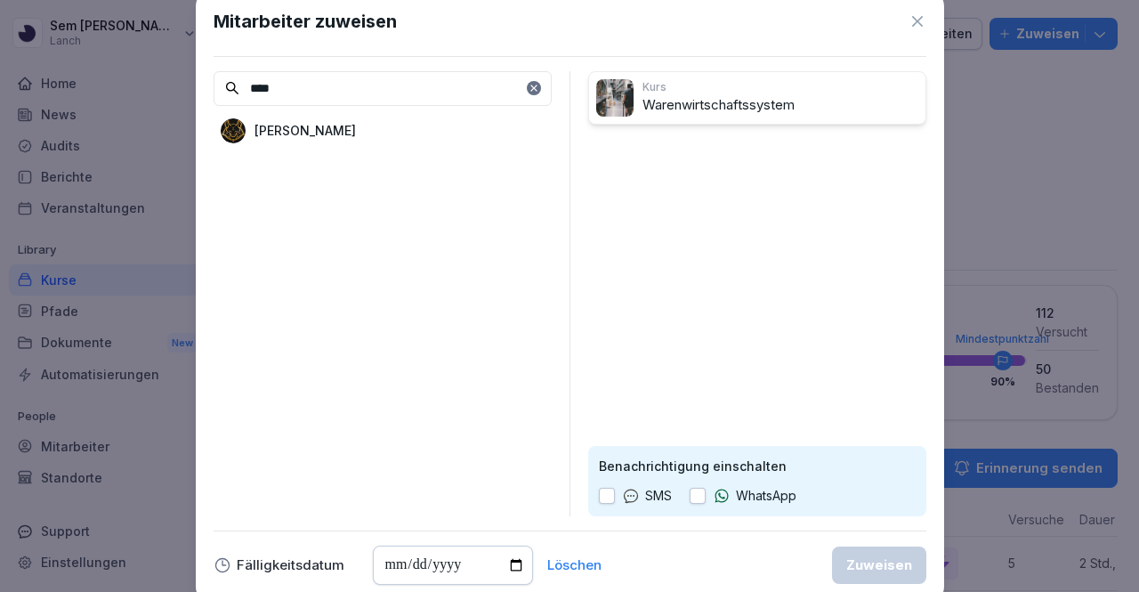
type input "****"
click at [473, 131] on div "[PERSON_NAME]" at bounding box center [383, 131] width 338 height 32
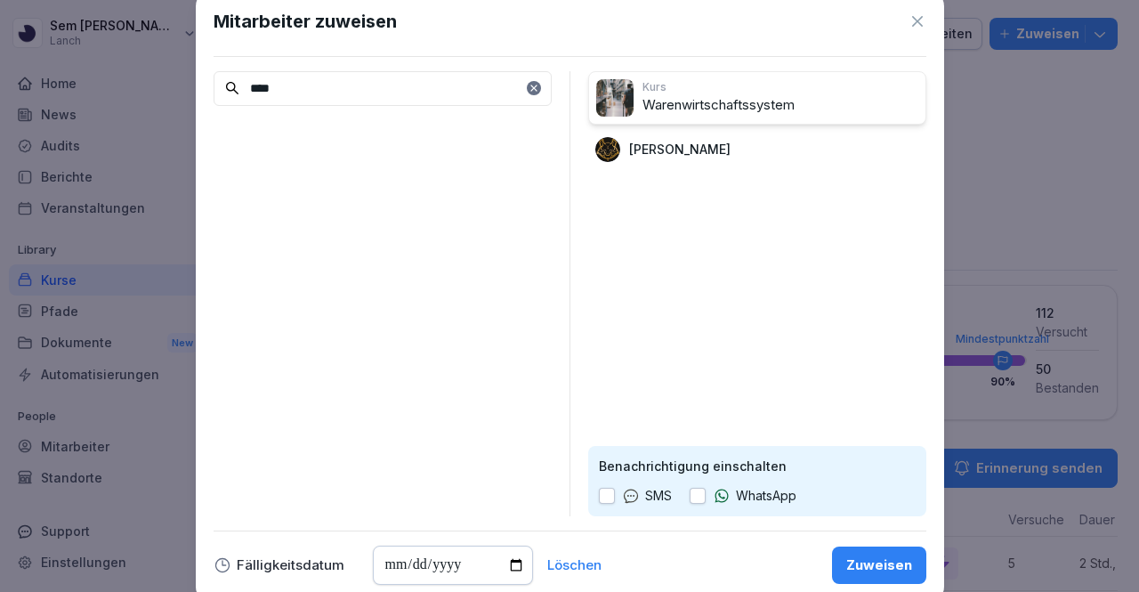
click at [622, 489] on icon at bounding box center [631, 496] width 18 height 18
click at [609, 491] on button "button" at bounding box center [607, 496] width 16 height 16
click at [886, 557] on div "Zuweisen" at bounding box center [879, 565] width 66 height 20
